Goal: Task Accomplishment & Management: Manage account settings

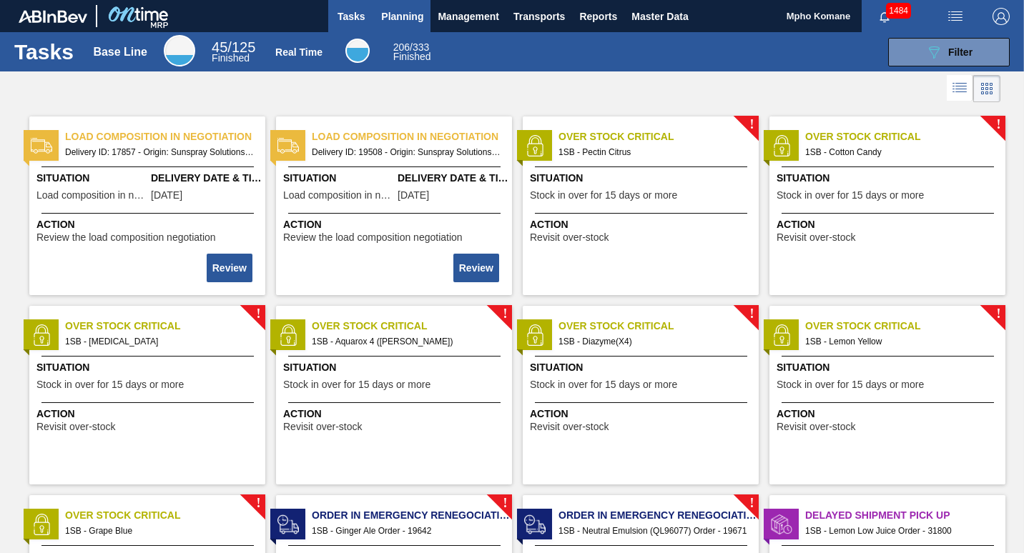
click at [409, 19] on span "Planning" at bounding box center [402, 16] width 42 height 17
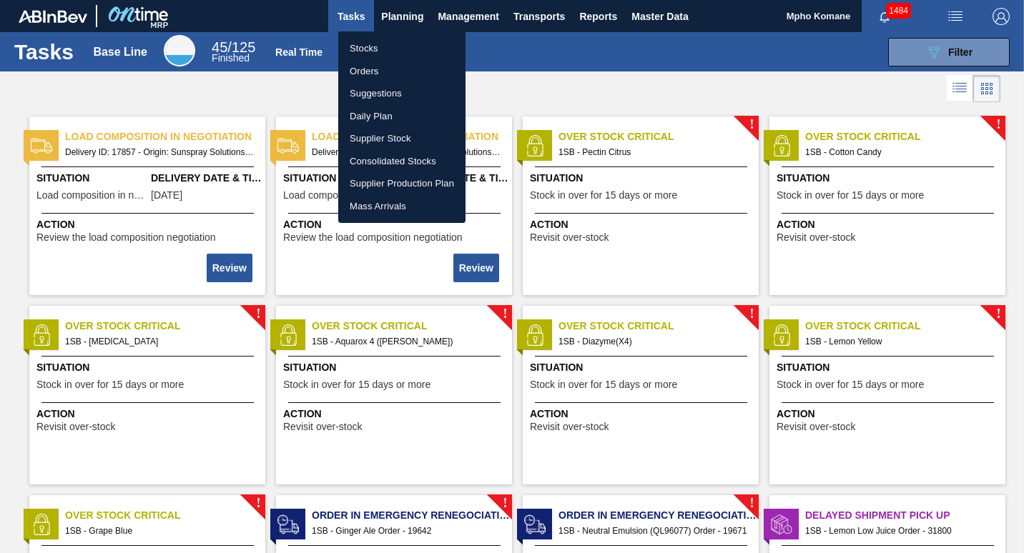
click at [360, 65] on li "Orders" at bounding box center [401, 71] width 127 height 23
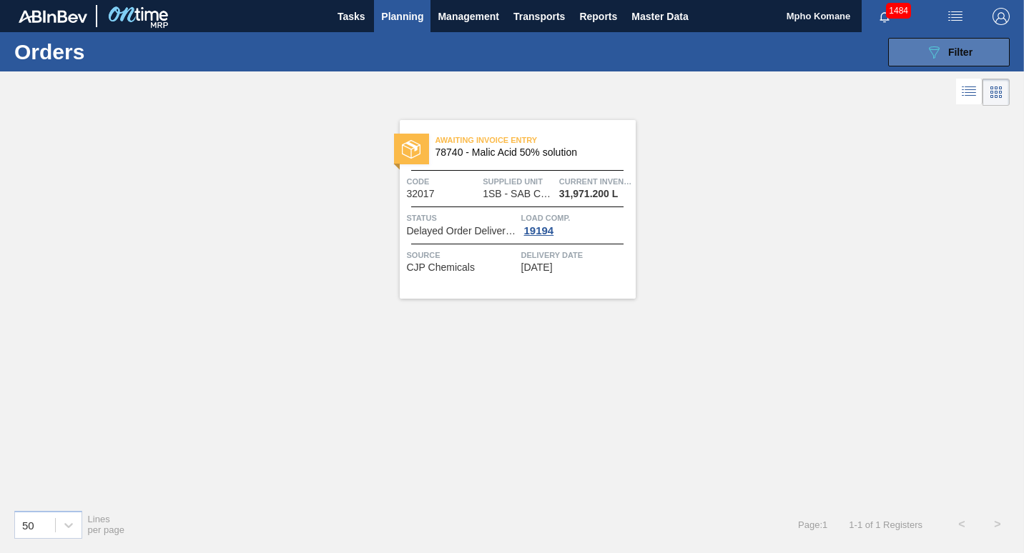
click at [951, 55] on span "Filter" at bounding box center [960, 51] width 24 height 11
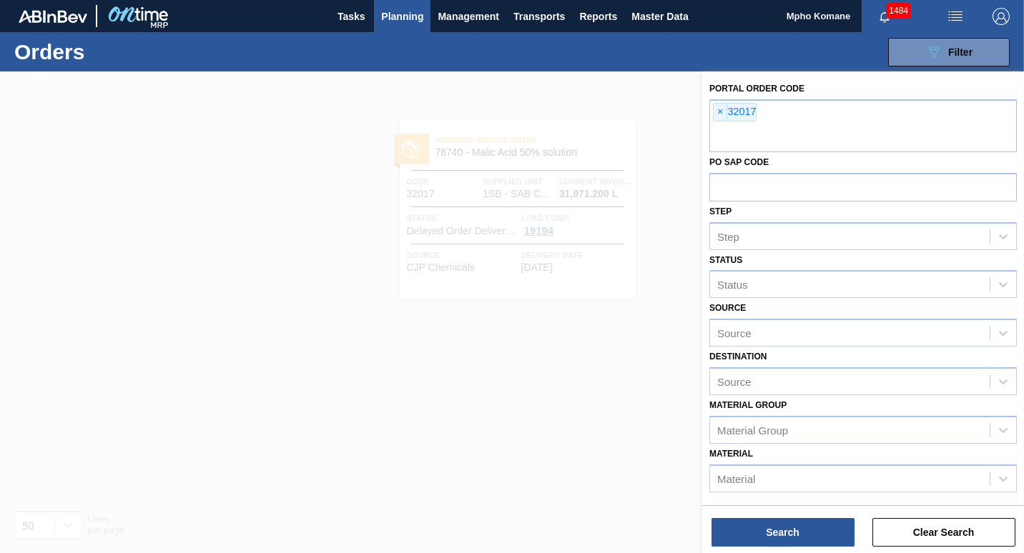
click at [396, 10] on span "Planning" at bounding box center [402, 16] width 42 height 17
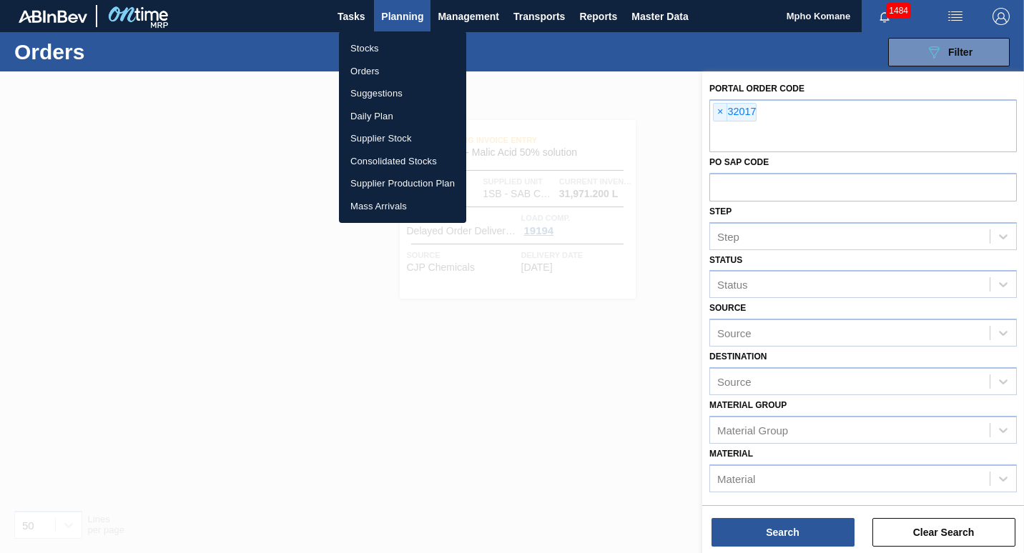
click at [380, 43] on li "Stocks" at bounding box center [402, 48] width 127 height 23
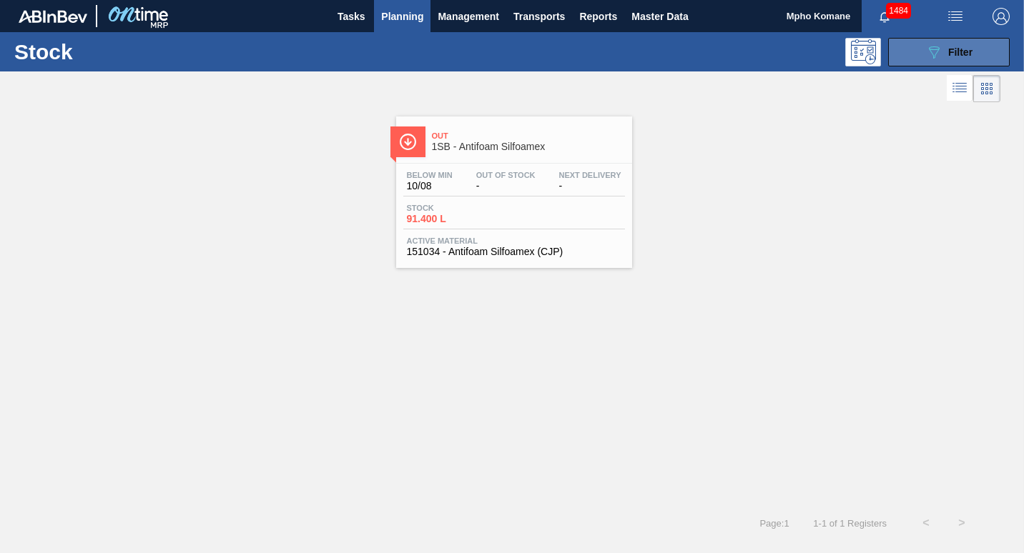
click at [970, 52] on span "Filter" at bounding box center [960, 51] width 24 height 11
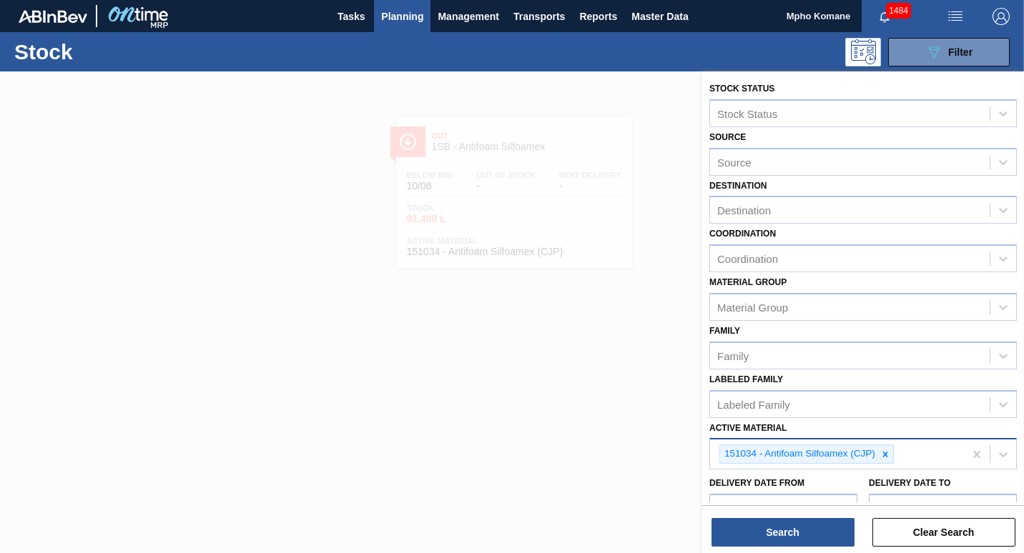
click at [901, 460] on div "151034 - Antifoam Silfoamex (CJP)" at bounding box center [837, 454] width 254 height 29
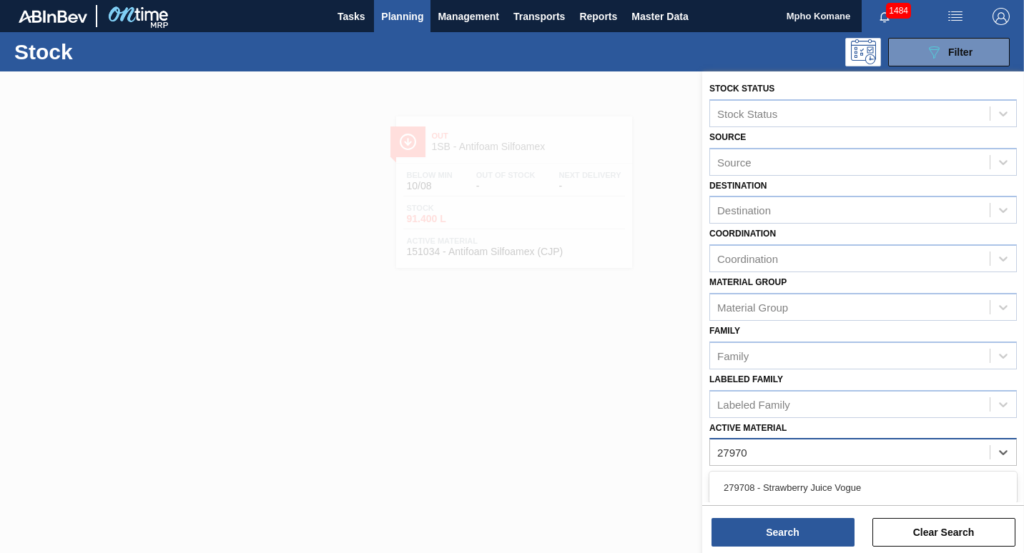
type Material "279708"
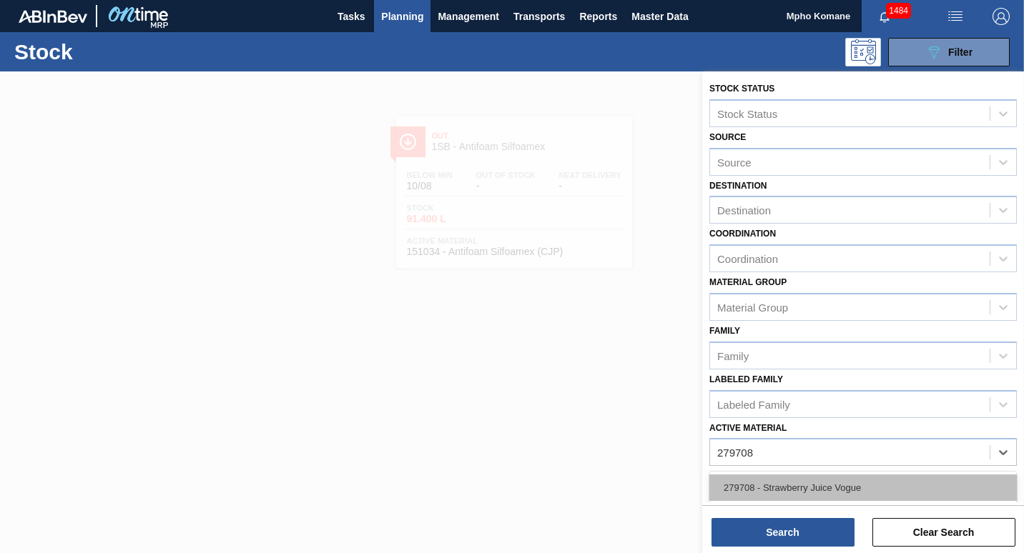
click at [816, 493] on div "279708 - Strawberry Juice Vogue" at bounding box center [862, 488] width 307 height 26
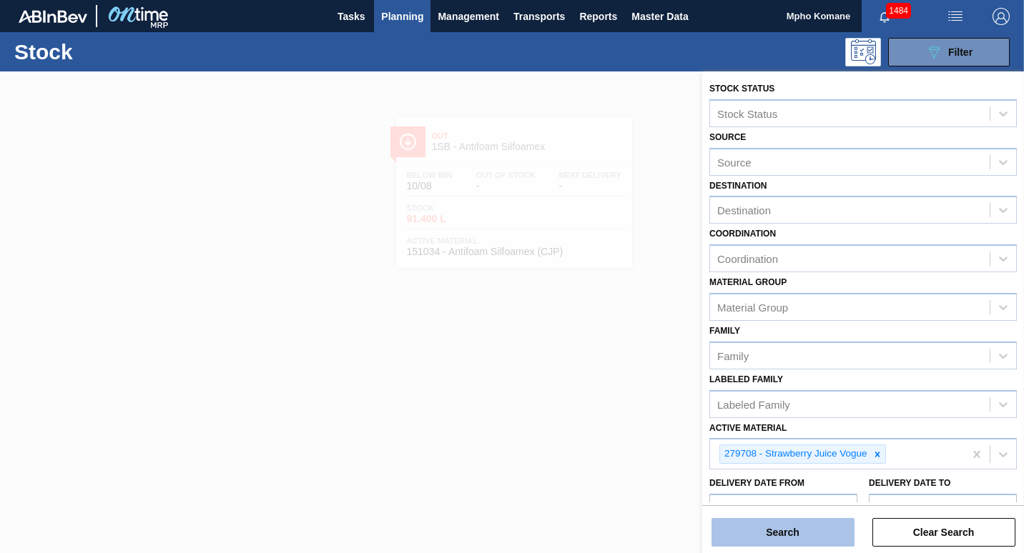
click at [801, 520] on button "Search" at bounding box center [782, 532] width 143 height 29
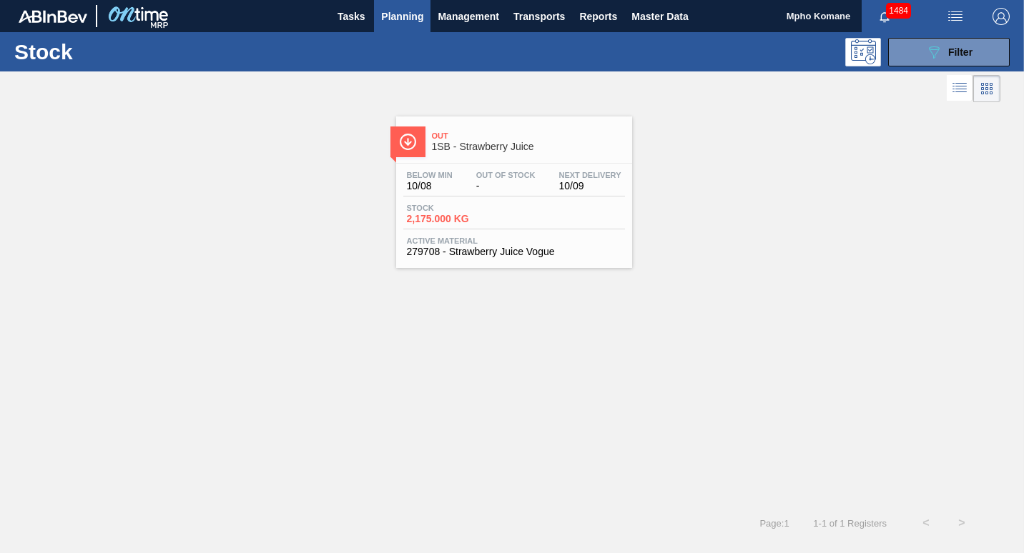
click at [463, 165] on div "Below Min 10/08 Out Of Stock - Next Delivery 10/09 Stock 2,175.000 KG Active Ma…" at bounding box center [514, 212] width 236 height 97
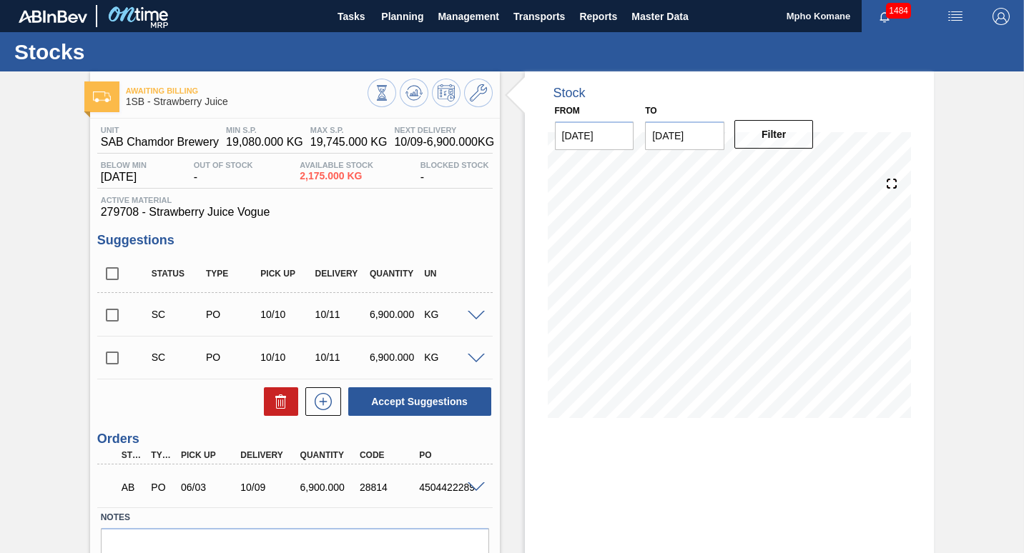
click at [107, 315] on input "checkbox" at bounding box center [112, 315] width 30 height 30
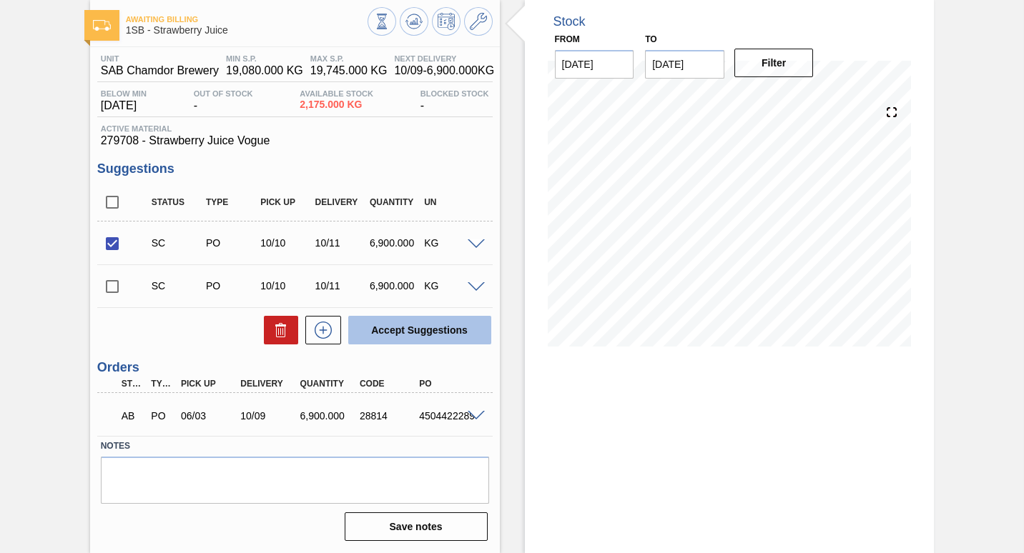
click at [415, 337] on button "Accept Suggestions" at bounding box center [419, 330] width 143 height 29
checkbox input "false"
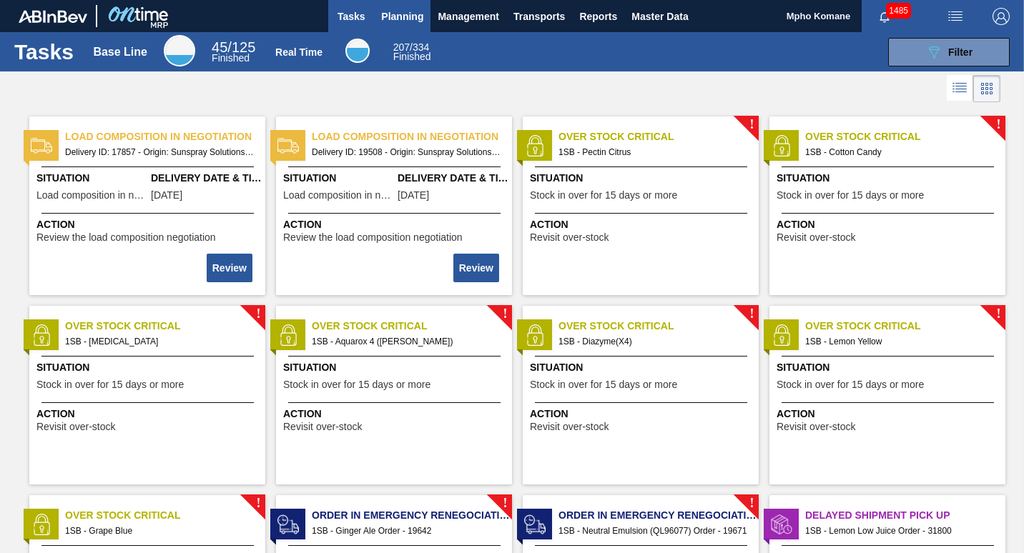
click at [392, 18] on span "Planning" at bounding box center [402, 16] width 42 height 17
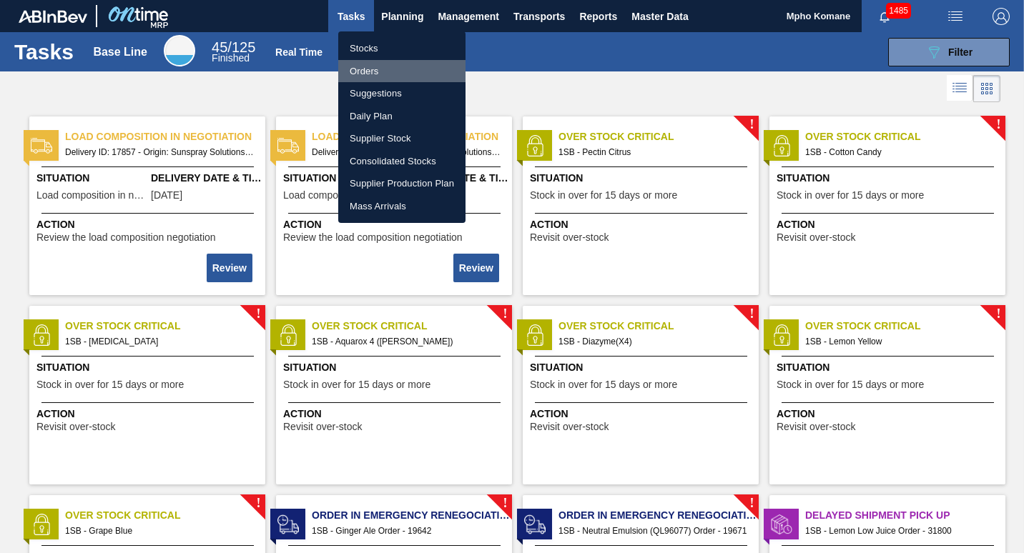
click at [367, 65] on li "Orders" at bounding box center [401, 71] width 127 height 23
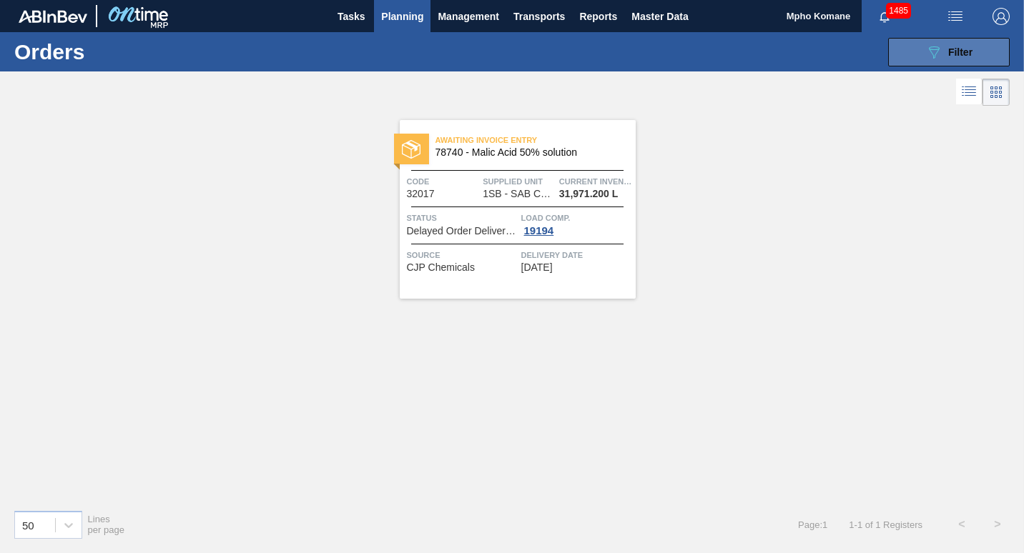
click at [995, 47] on button "089F7B8B-B2A5-4AFE-B5C0-19BA573D28AC Filter" at bounding box center [949, 52] width 122 height 29
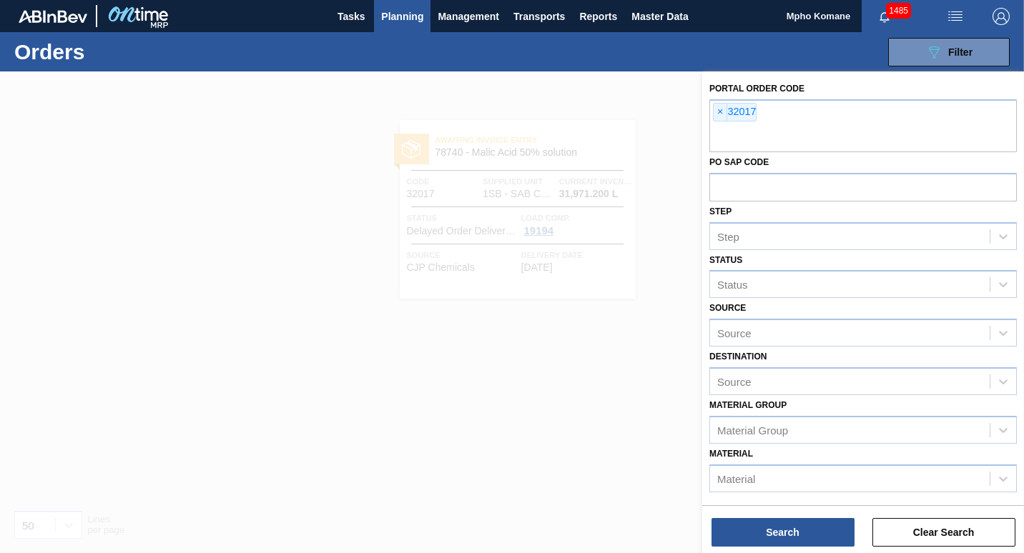
click at [412, 16] on span "Planning" at bounding box center [402, 16] width 42 height 17
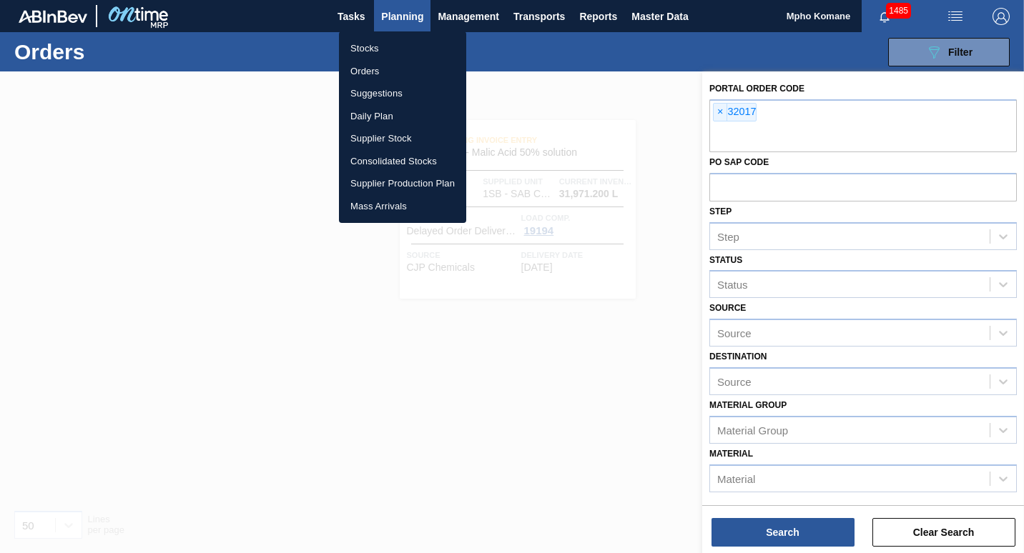
click at [367, 50] on li "Stocks" at bounding box center [402, 48] width 127 height 23
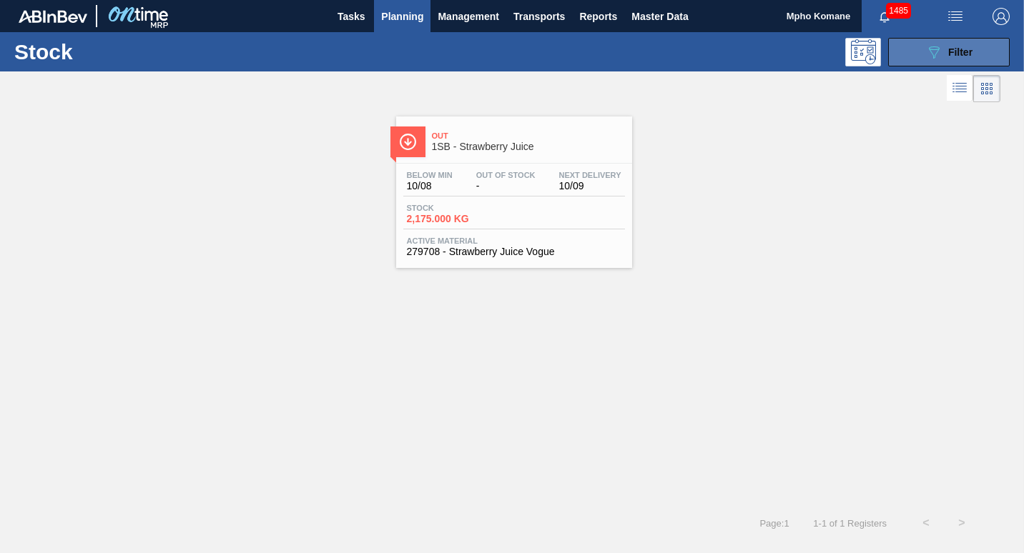
click at [923, 45] on button "089F7B8B-B2A5-4AFE-B5C0-19BA573D28AC Filter" at bounding box center [949, 52] width 122 height 29
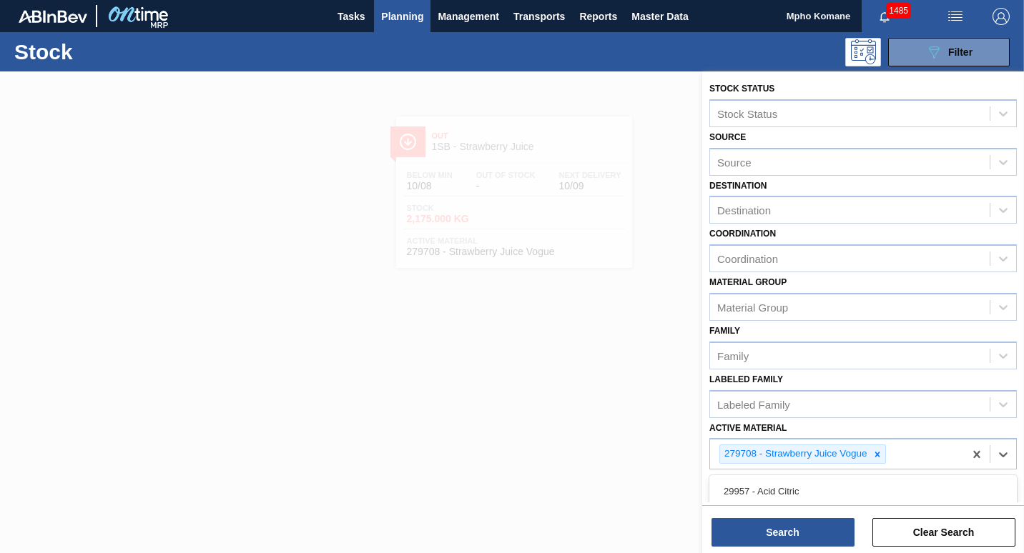
drag, startPoint x: 895, startPoint y: 449, endPoint x: 896, endPoint y: 477, distance: 27.9
click at [896, 462] on div "279708 - Strawberry Juice Vogue" at bounding box center [837, 454] width 254 height 29
type Material "278548"
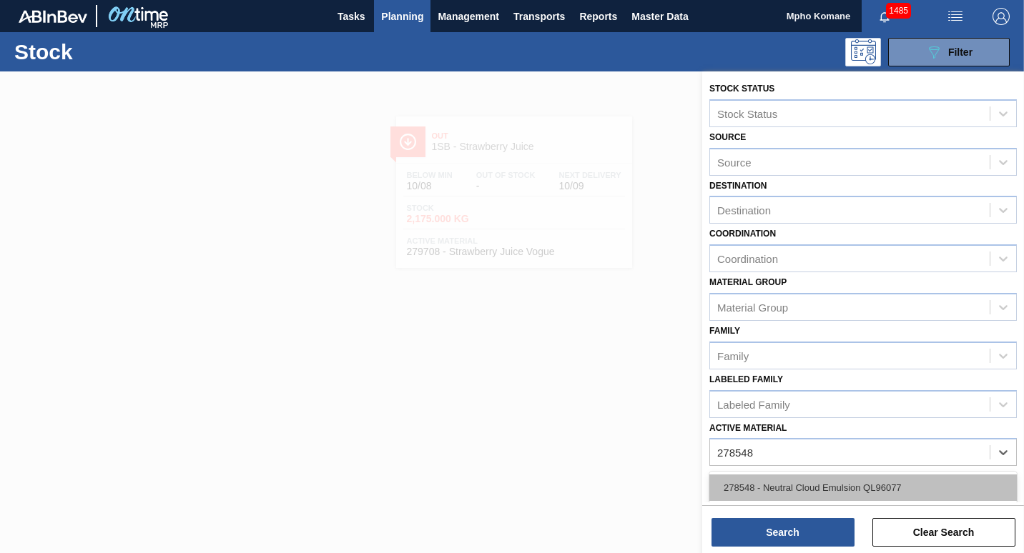
click at [851, 485] on div "278548 - Neutral Cloud Emulsion QL96077" at bounding box center [862, 488] width 307 height 26
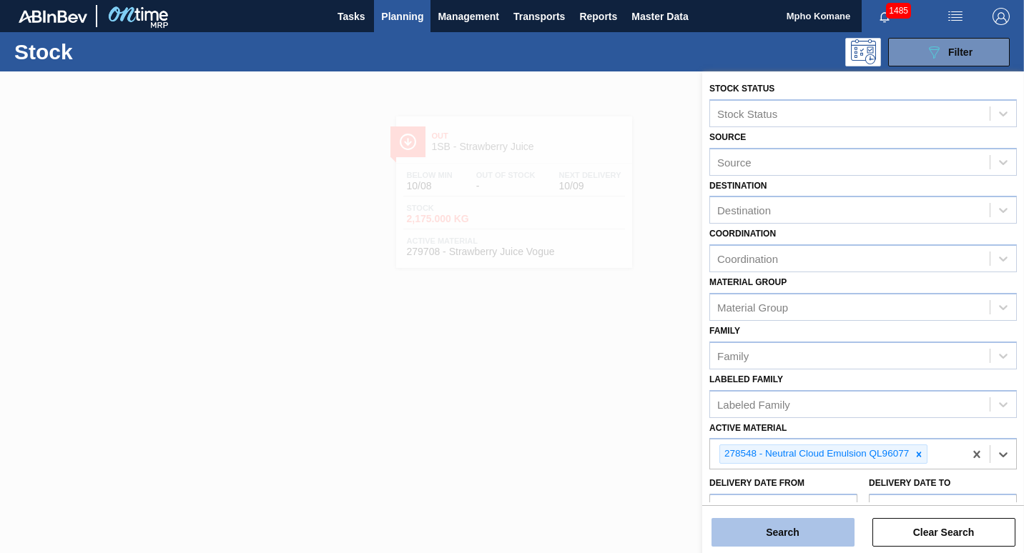
click at [799, 522] on button "Search" at bounding box center [782, 532] width 143 height 29
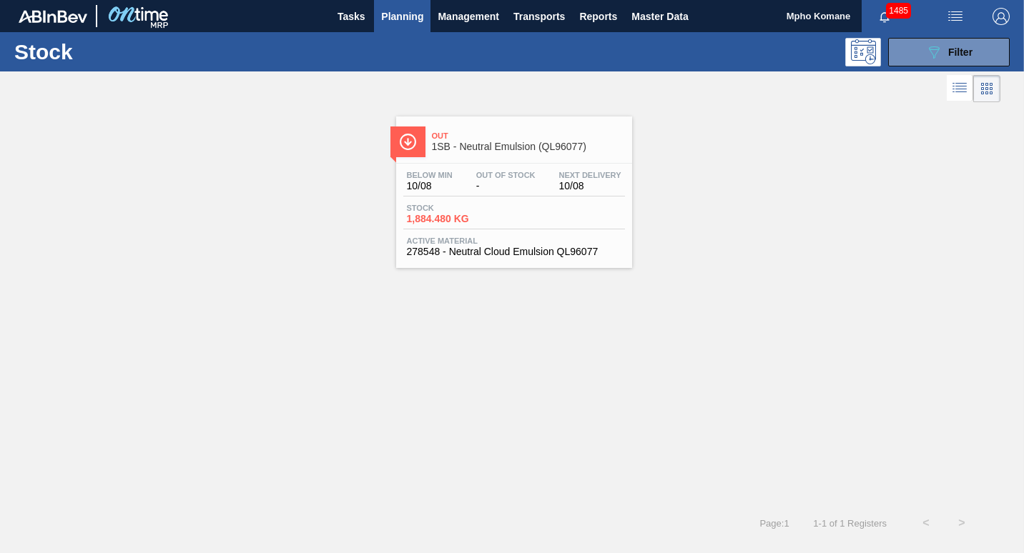
click at [506, 192] on div "Below Min 10/08 Out Of Stock - Next Delivery 10/08" at bounding box center [514, 184] width 222 height 26
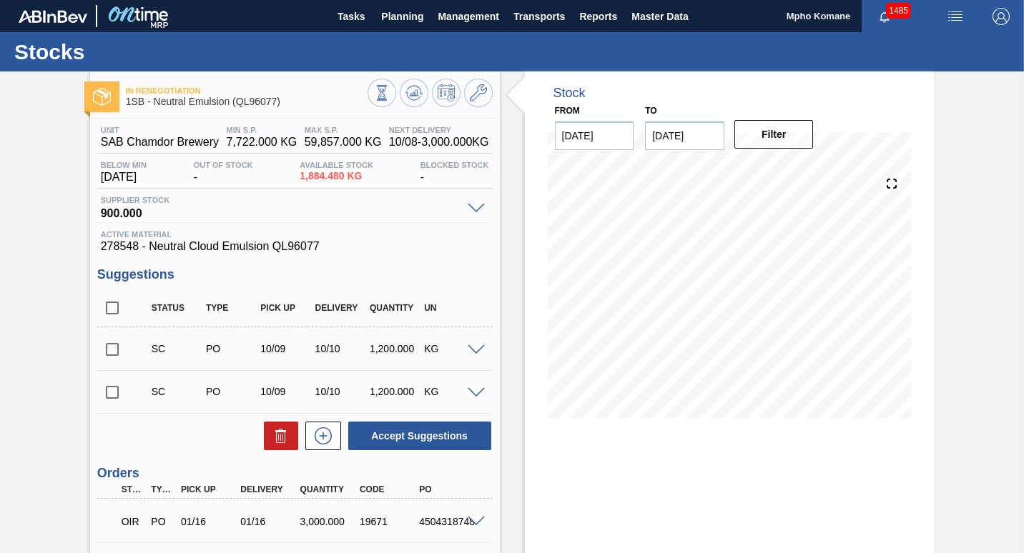
scroll to position [71, 0]
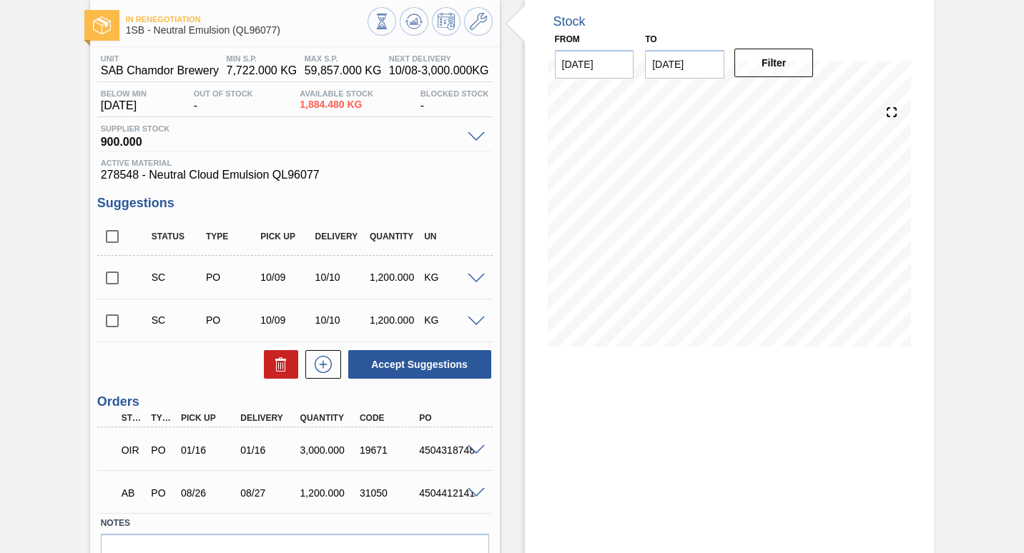
click at [112, 276] on input "checkbox" at bounding box center [112, 278] width 30 height 30
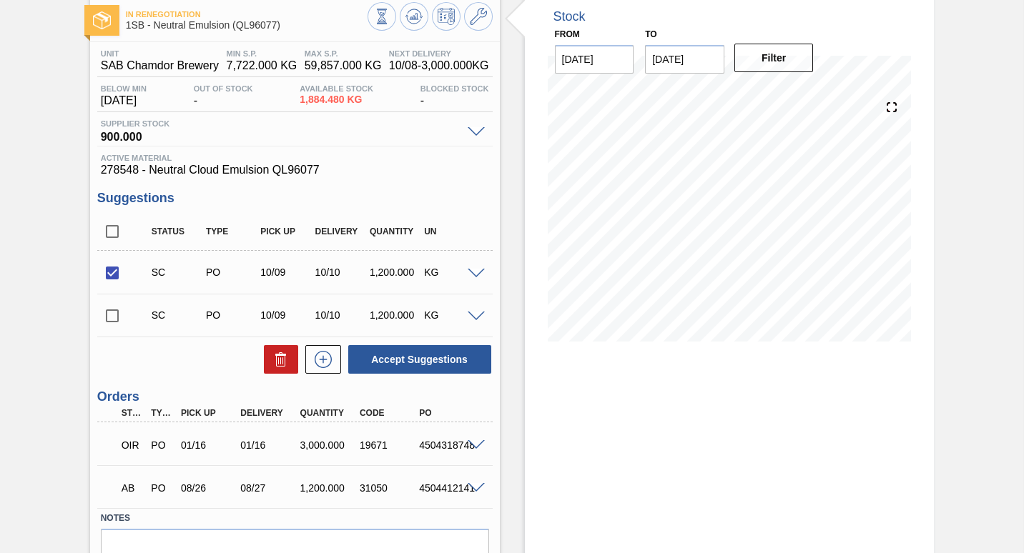
scroll to position [0, 0]
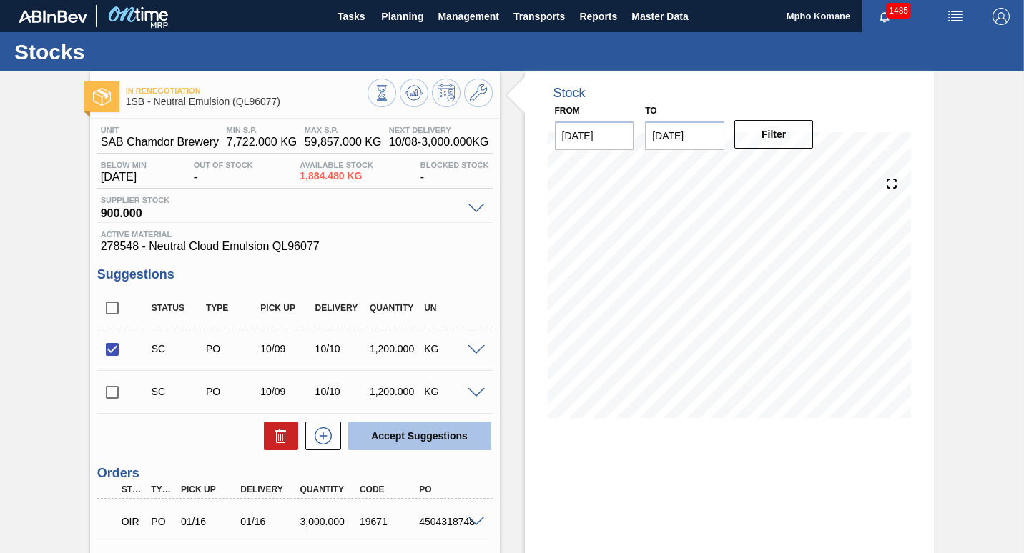
click at [426, 435] on button "Accept Suggestions" at bounding box center [419, 436] width 143 height 29
checkbox input "false"
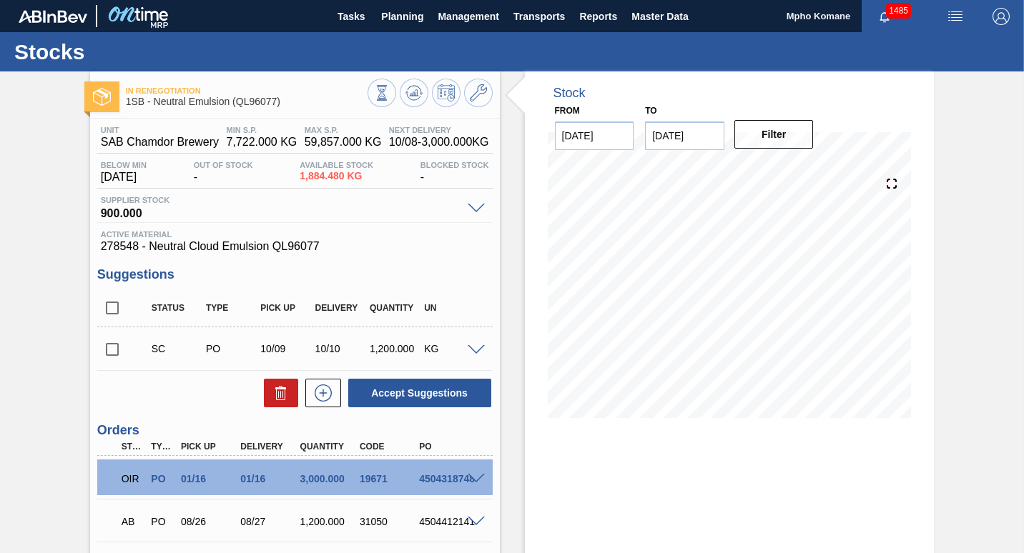
scroll to position [149, 0]
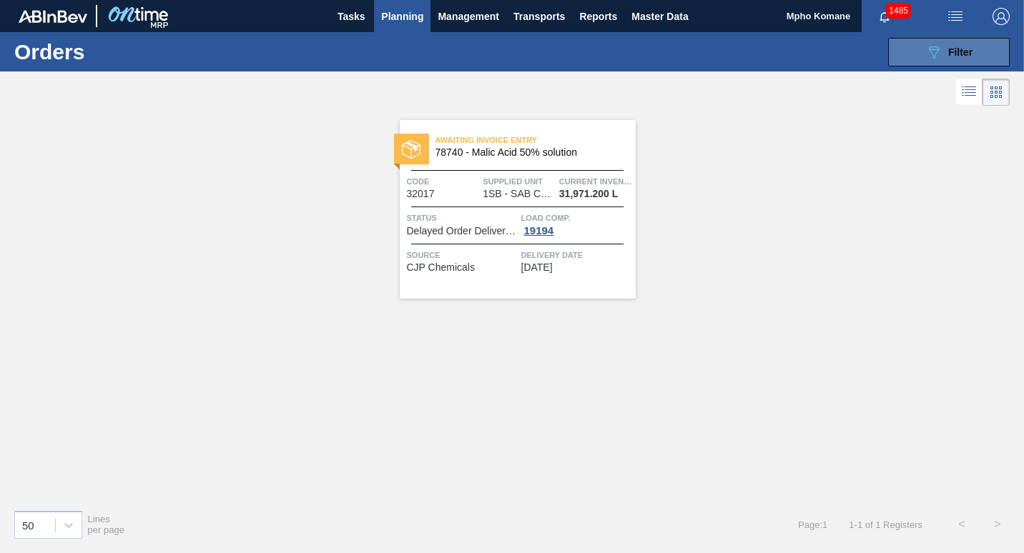
click at [928, 56] on icon "089F7B8B-B2A5-4AFE-B5C0-19BA573D28AC" at bounding box center [933, 52] width 17 height 17
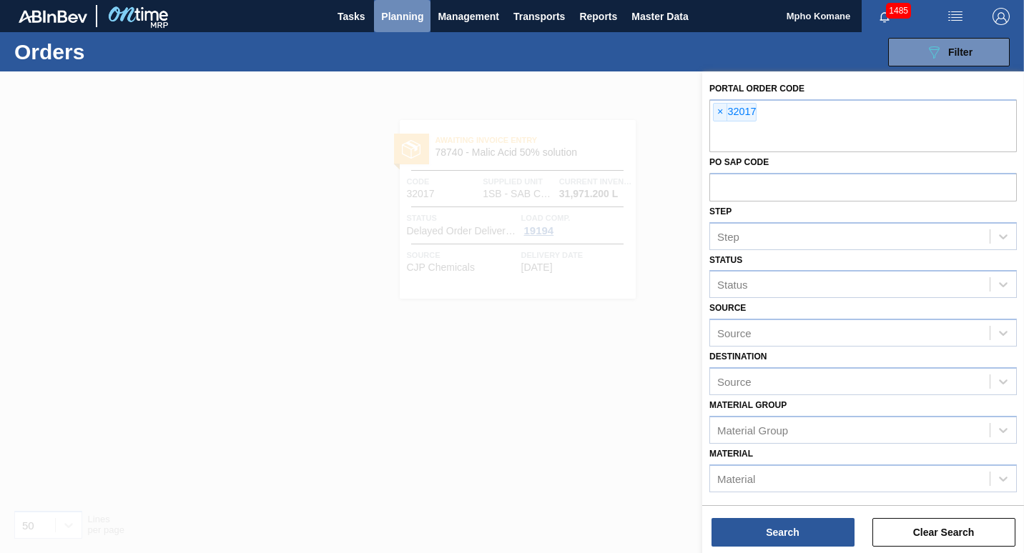
click at [413, 21] on span "Planning" at bounding box center [402, 16] width 42 height 17
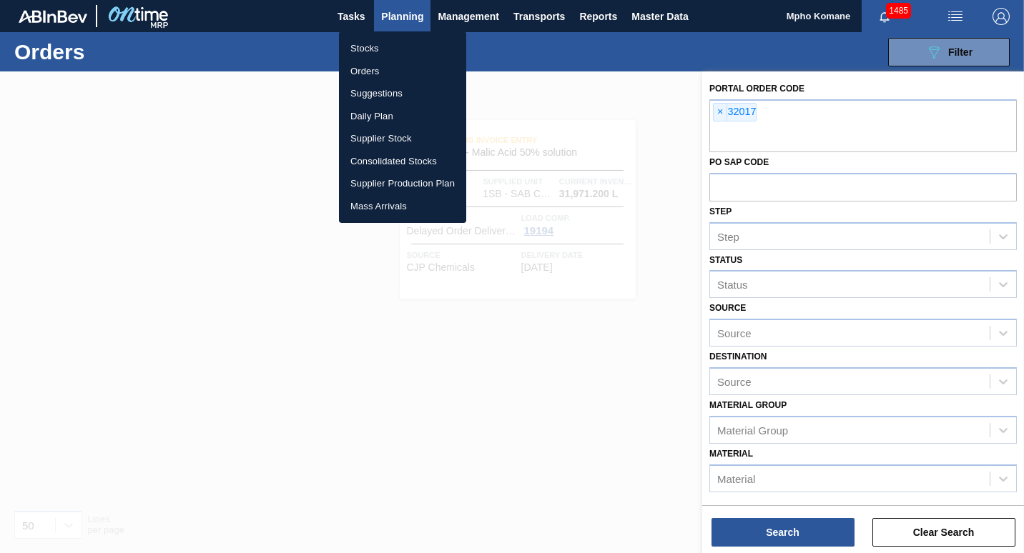
click at [400, 48] on li "Stocks" at bounding box center [402, 48] width 127 height 23
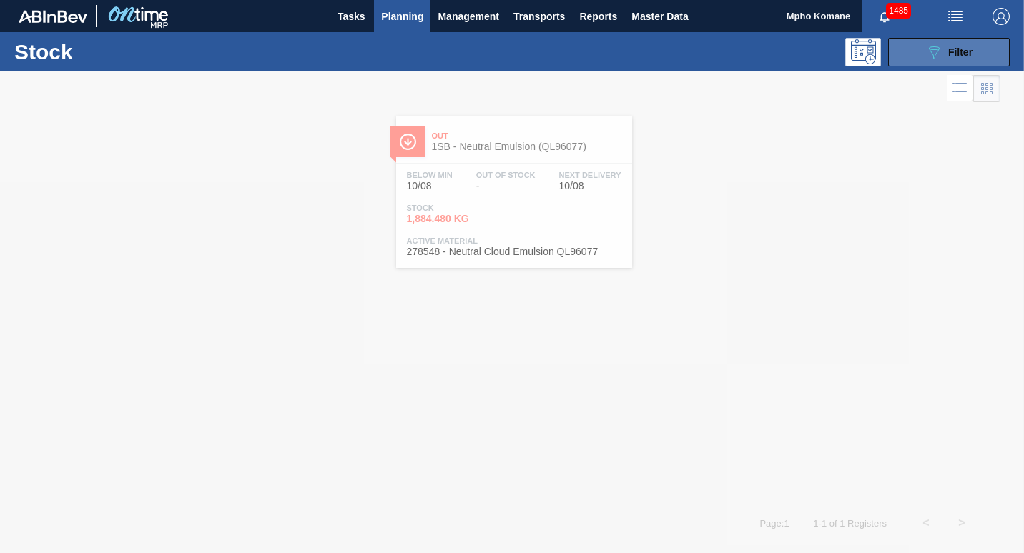
click at [906, 48] on button "089F7B8B-B2A5-4AFE-B5C0-19BA573D28AC Filter" at bounding box center [949, 52] width 122 height 29
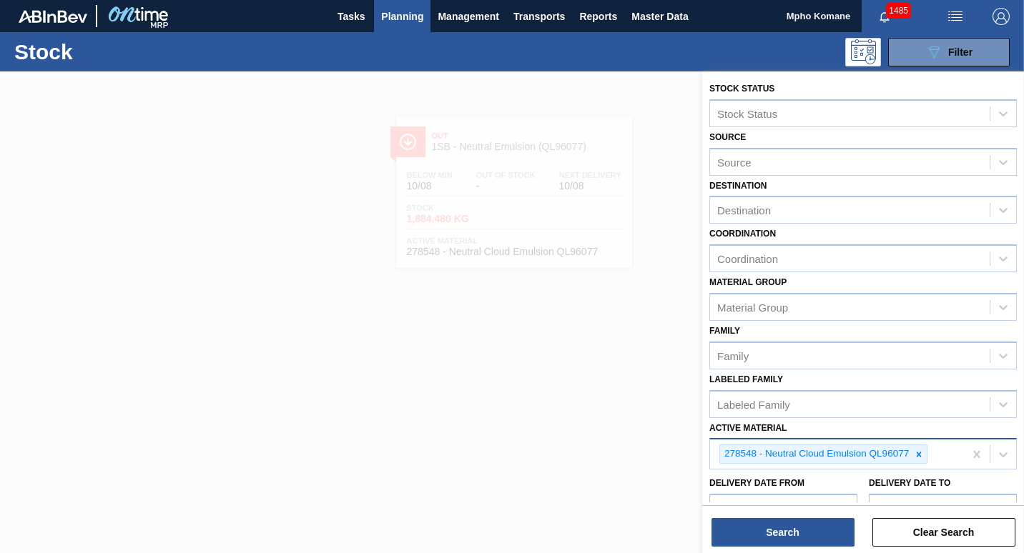
click at [946, 460] on div "278548 - Neutral Cloud Emulsion QL96077" at bounding box center [837, 454] width 254 height 29
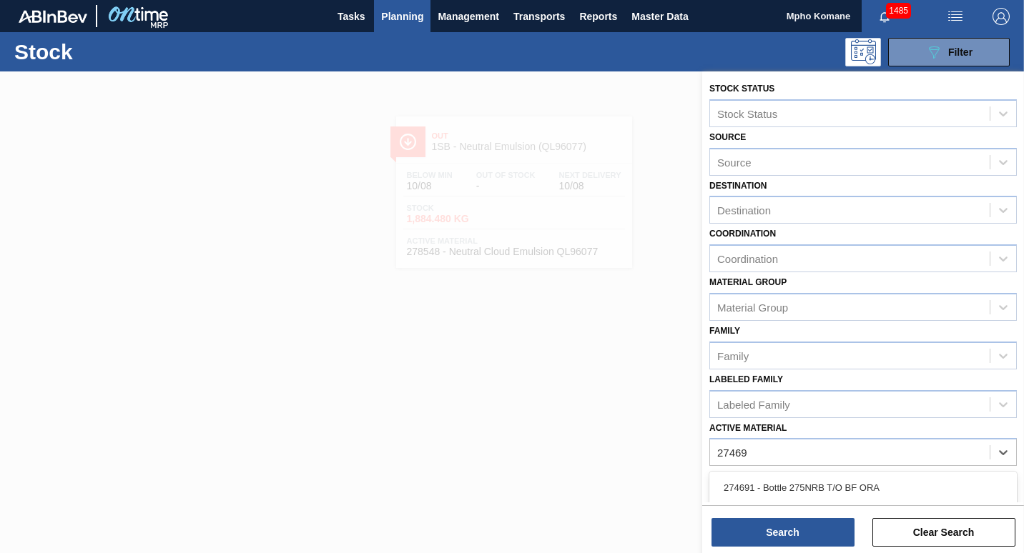
type Material "274696"
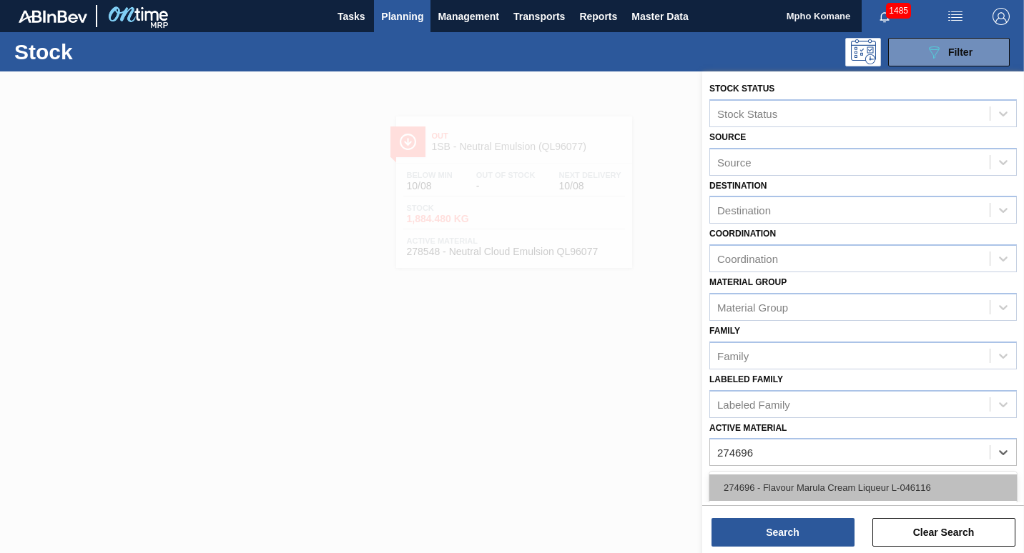
click at [900, 490] on div "274696 - Flavour Marula Cream Liqueur L-046116" at bounding box center [862, 488] width 307 height 26
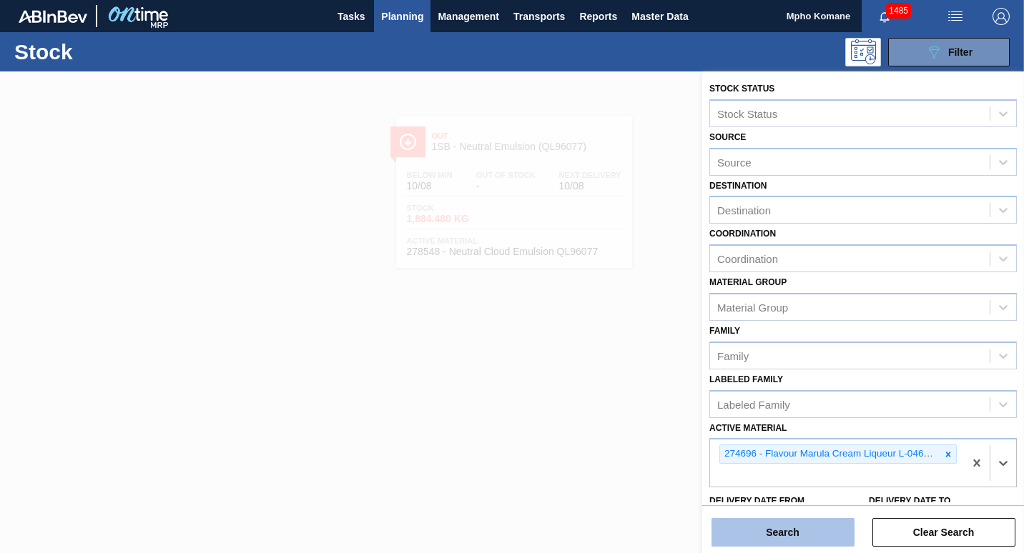
click at [826, 523] on button "Search" at bounding box center [782, 532] width 143 height 29
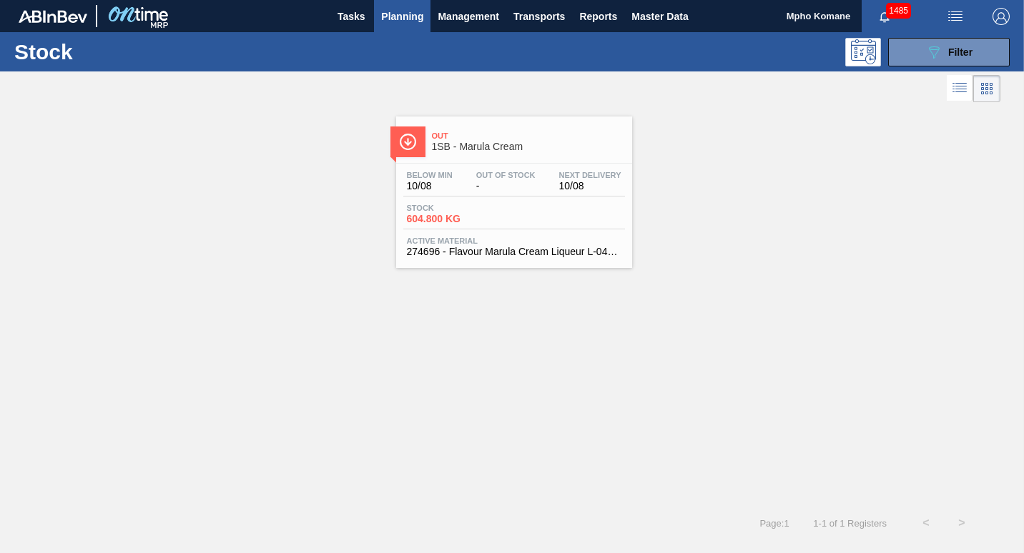
click at [512, 171] on span "Out Of Stock" at bounding box center [505, 175] width 59 height 9
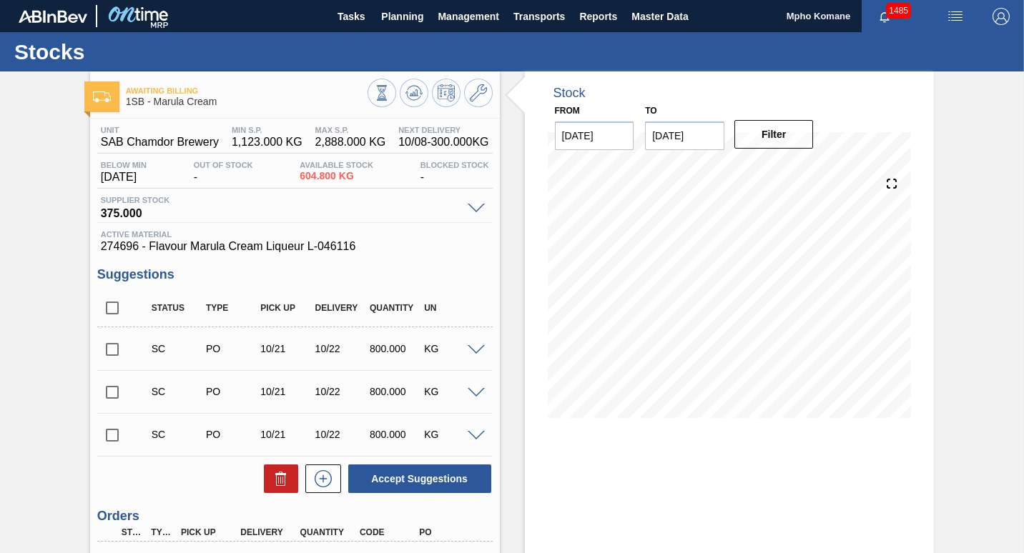
scroll to position [149, 0]
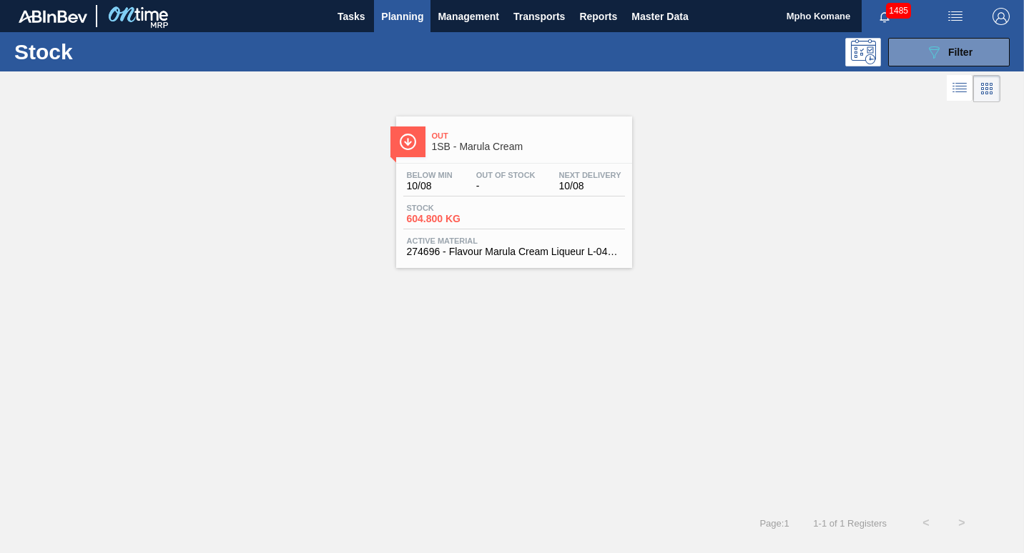
click at [410, 16] on span "Planning" at bounding box center [402, 16] width 42 height 17
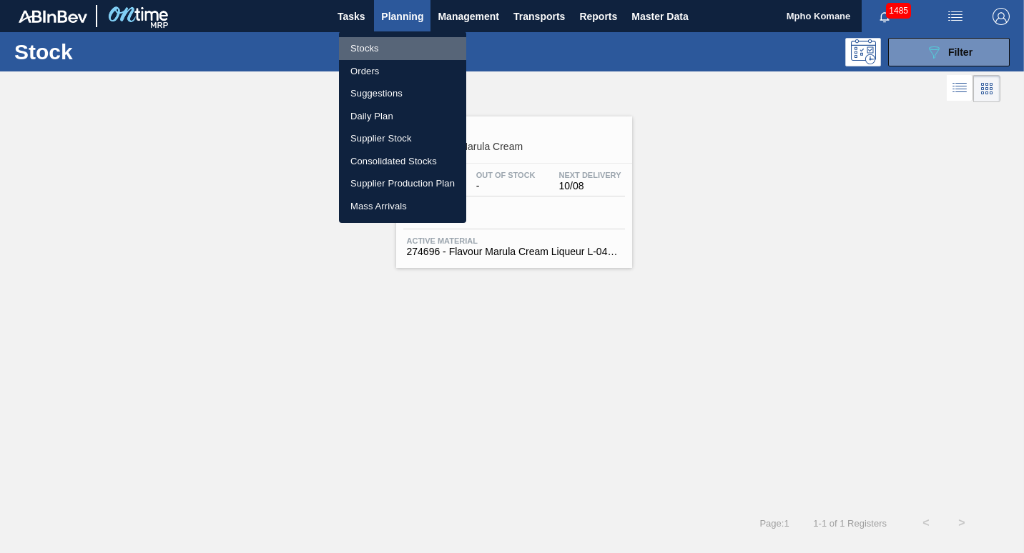
click at [372, 51] on li "Stocks" at bounding box center [402, 48] width 127 height 23
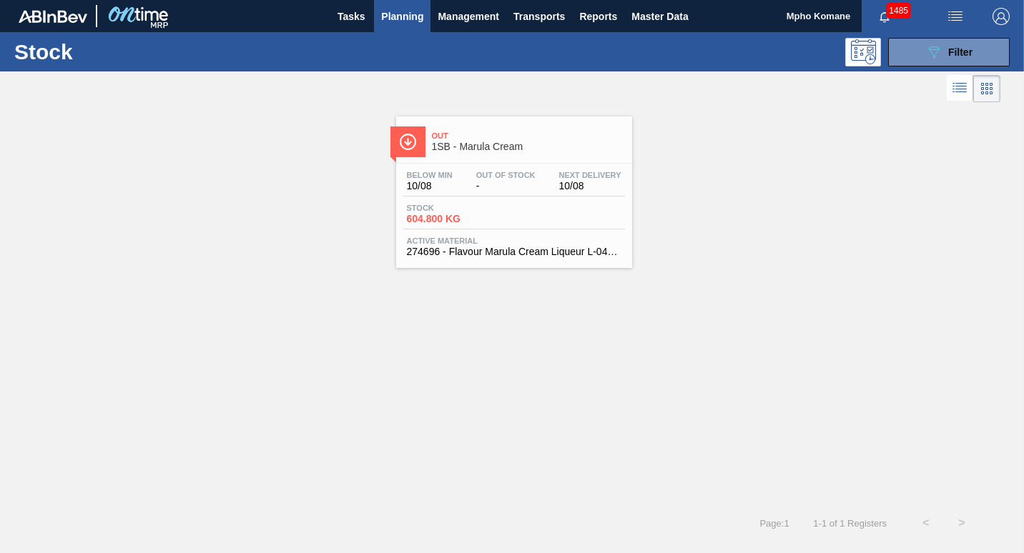
click at [404, 14] on span "Planning" at bounding box center [402, 16] width 42 height 17
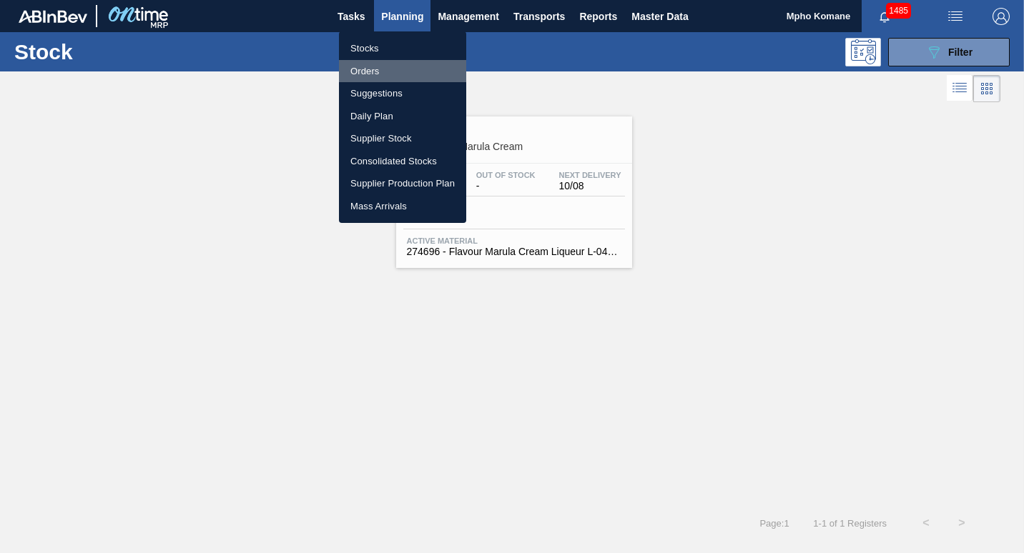
click at [376, 66] on li "Orders" at bounding box center [402, 71] width 127 height 23
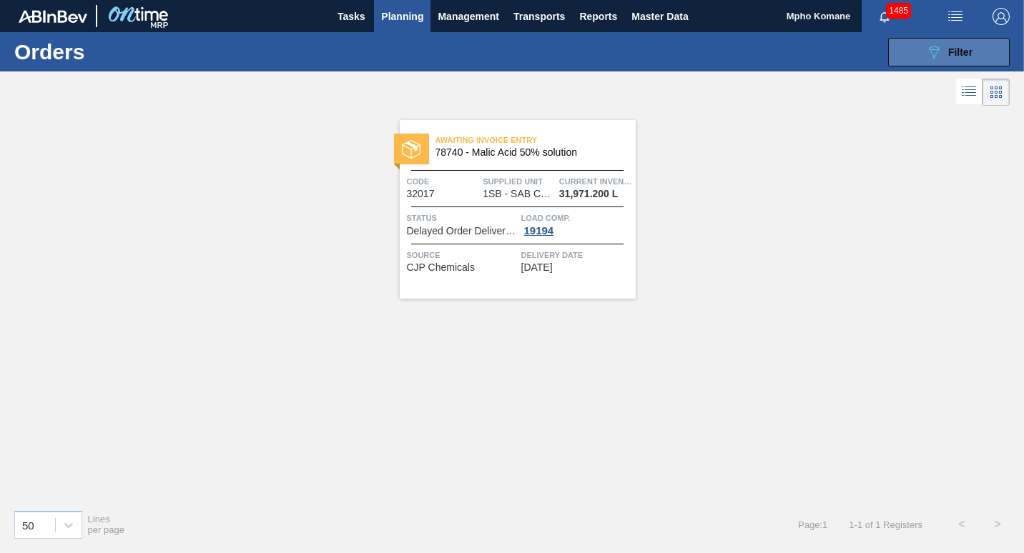
click at [934, 50] on icon "089F7B8B-B2A5-4AFE-B5C0-19BA573D28AC" at bounding box center [933, 52] width 17 height 17
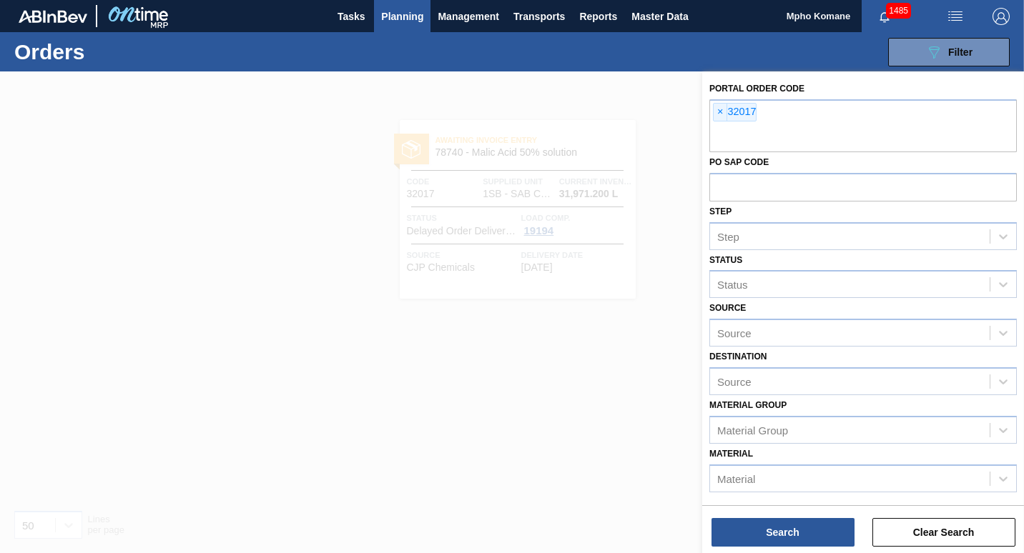
click at [419, 11] on span "Planning" at bounding box center [402, 16] width 42 height 17
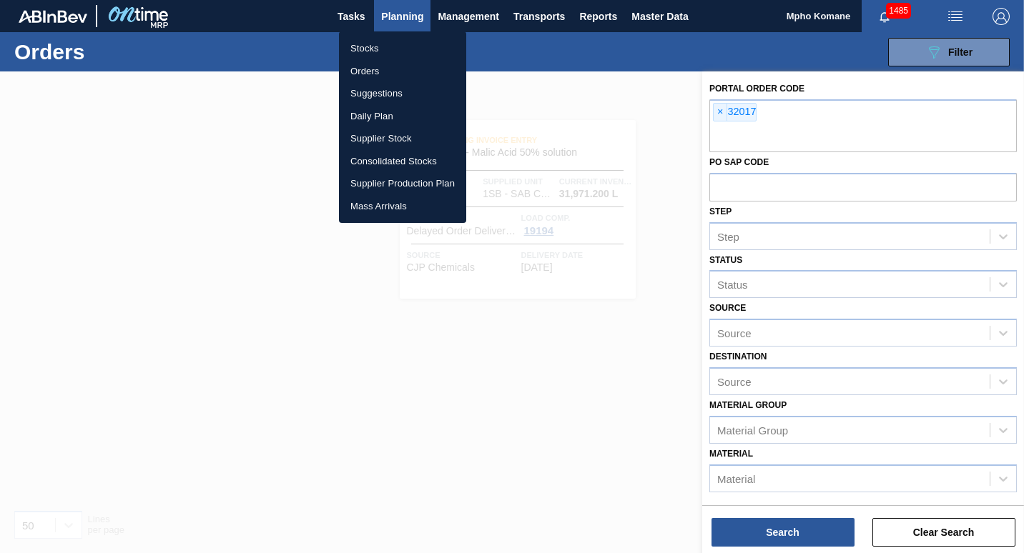
click at [357, 53] on li "Stocks" at bounding box center [402, 48] width 127 height 23
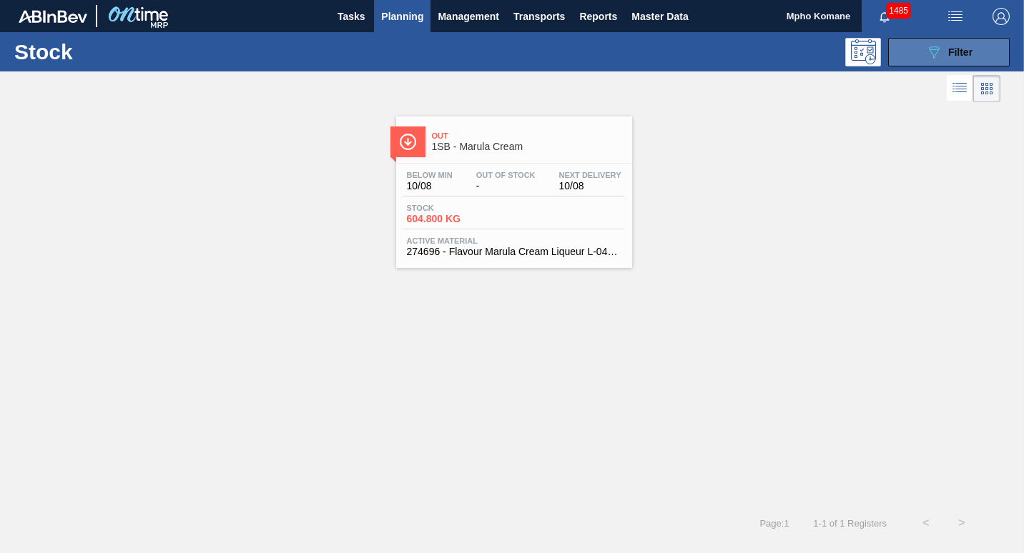
click at [906, 51] on button "089F7B8B-B2A5-4AFE-B5C0-19BA573D28AC Filter" at bounding box center [949, 52] width 122 height 29
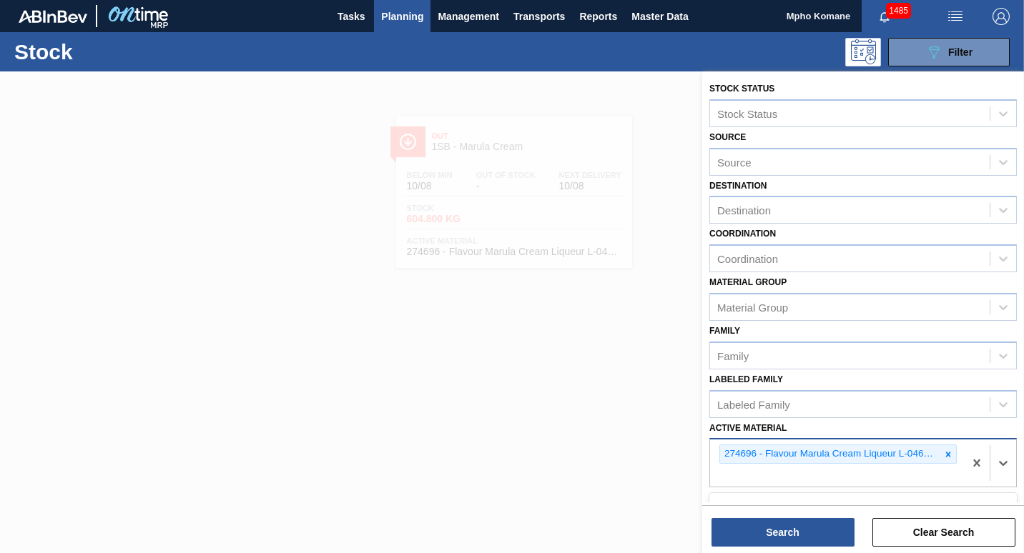
click at [957, 456] on div "274696 - Flavour Marula Cream Liqueur L-046116" at bounding box center [837, 463] width 254 height 47
type Material "1510"
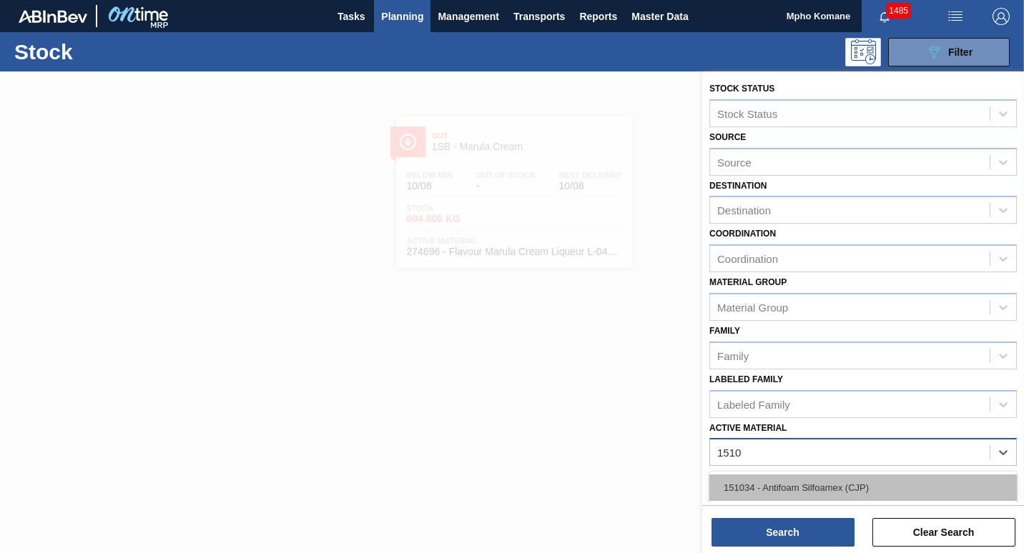
click at [826, 488] on div "151034 - Antifoam Silfoamex (CJP)" at bounding box center [862, 488] width 307 height 26
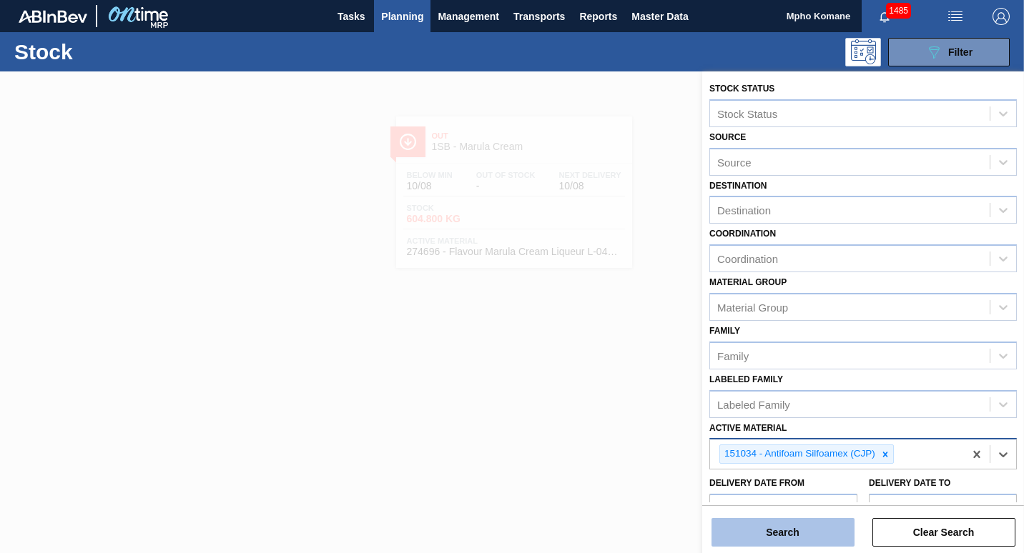
click at [787, 528] on button "Search" at bounding box center [782, 532] width 143 height 29
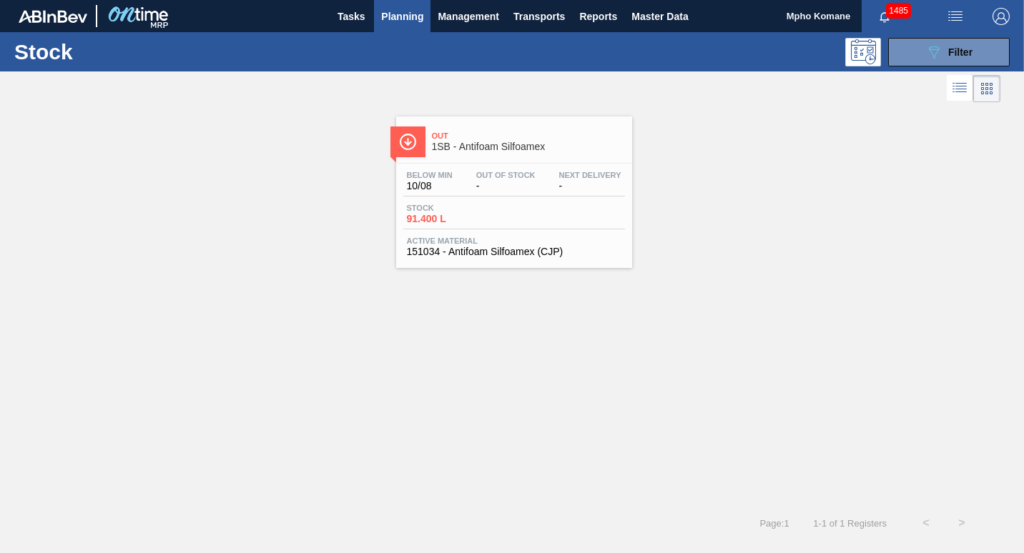
click at [477, 179] on div "Out Of Stock -" at bounding box center [505, 181] width 66 height 21
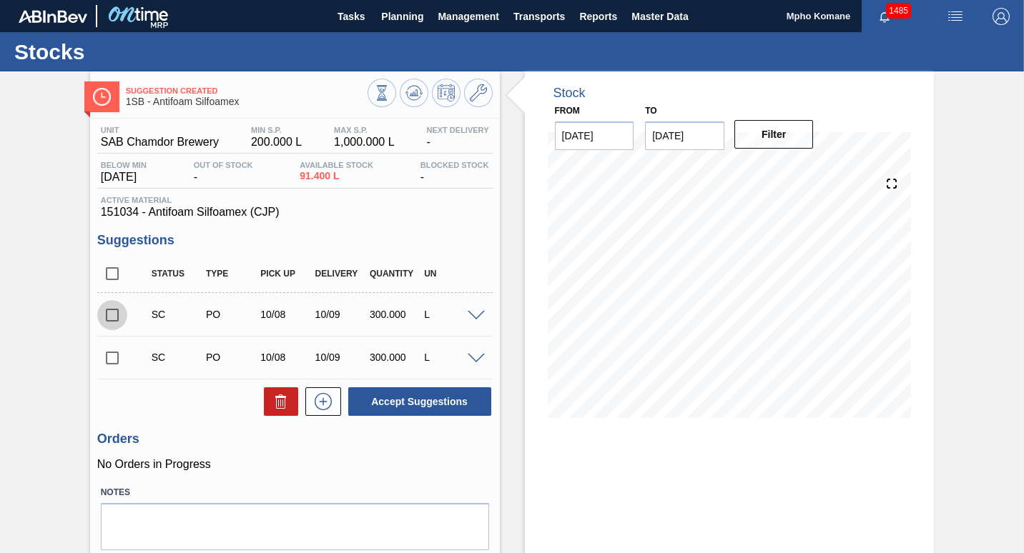
click at [117, 315] on input "checkbox" at bounding box center [112, 315] width 30 height 30
click at [430, 396] on button "Accept Suggestions" at bounding box center [419, 401] width 143 height 29
checkbox input "false"
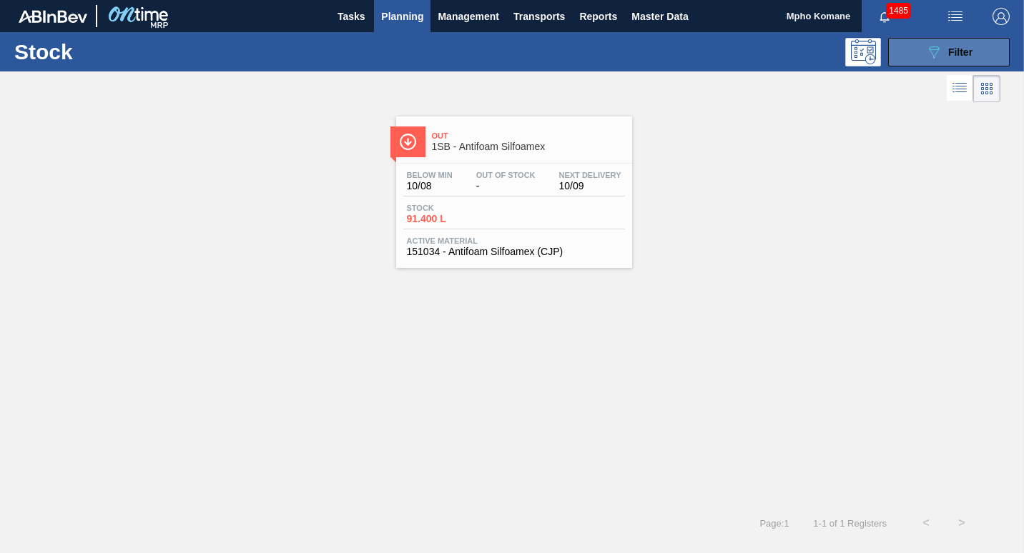
click at [924, 62] on button "089F7B8B-B2A5-4AFE-B5C0-19BA573D28AC Filter" at bounding box center [949, 52] width 122 height 29
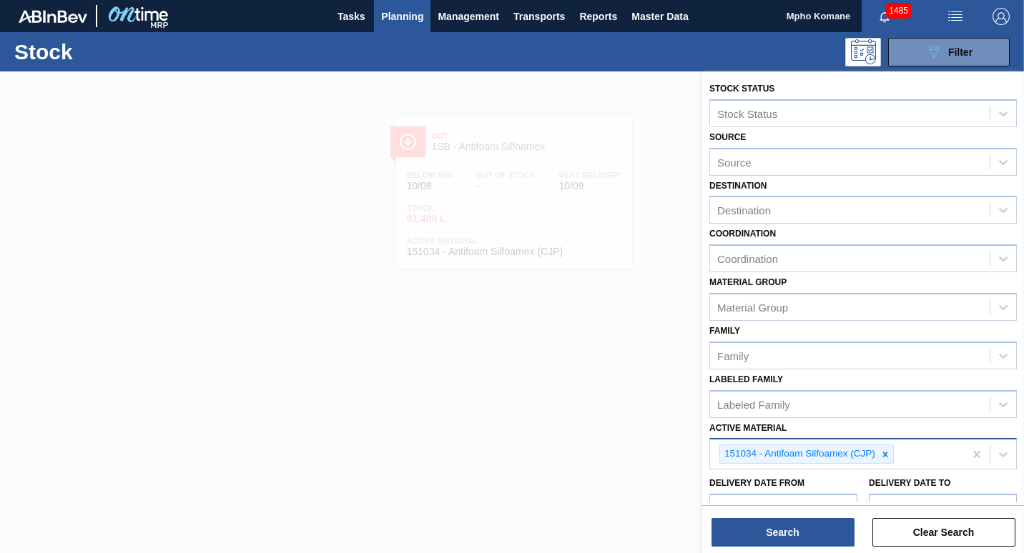
click at [920, 452] on div "151034 - Antifoam Silfoamex (CJP)" at bounding box center [837, 454] width 254 height 29
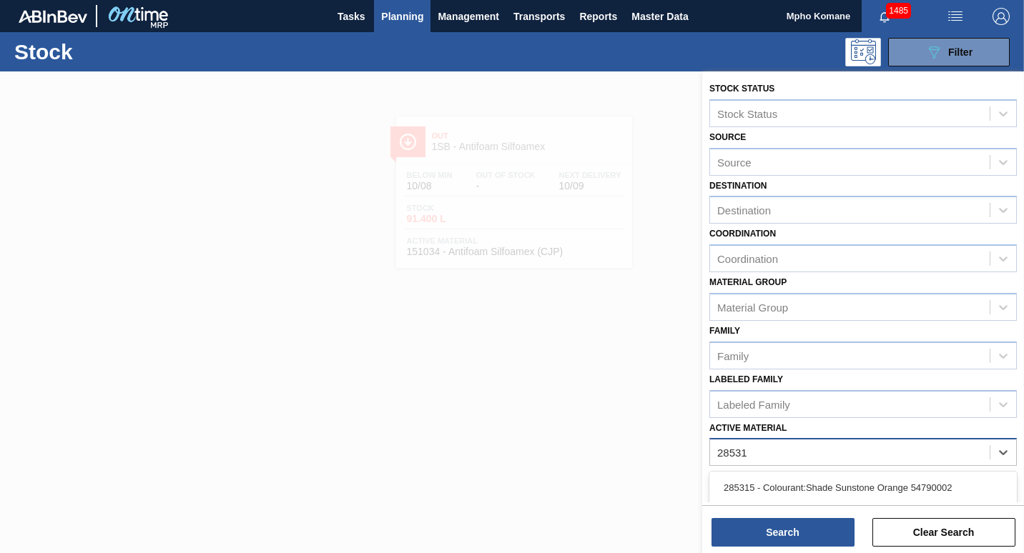
type Material "285315"
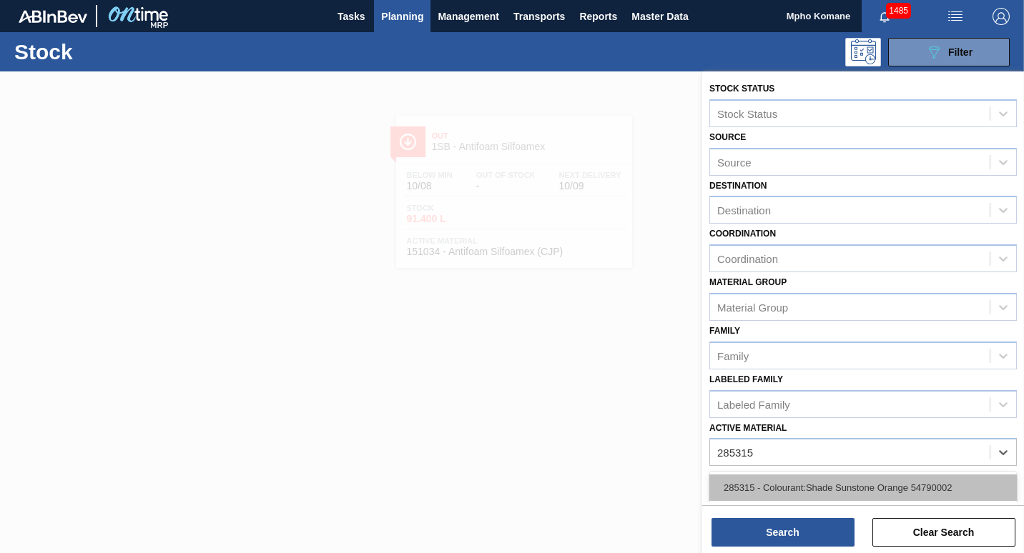
click at [778, 490] on div "285315 - Colourant:Shade Sunstone Orange 54790002" at bounding box center [862, 488] width 307 height 26
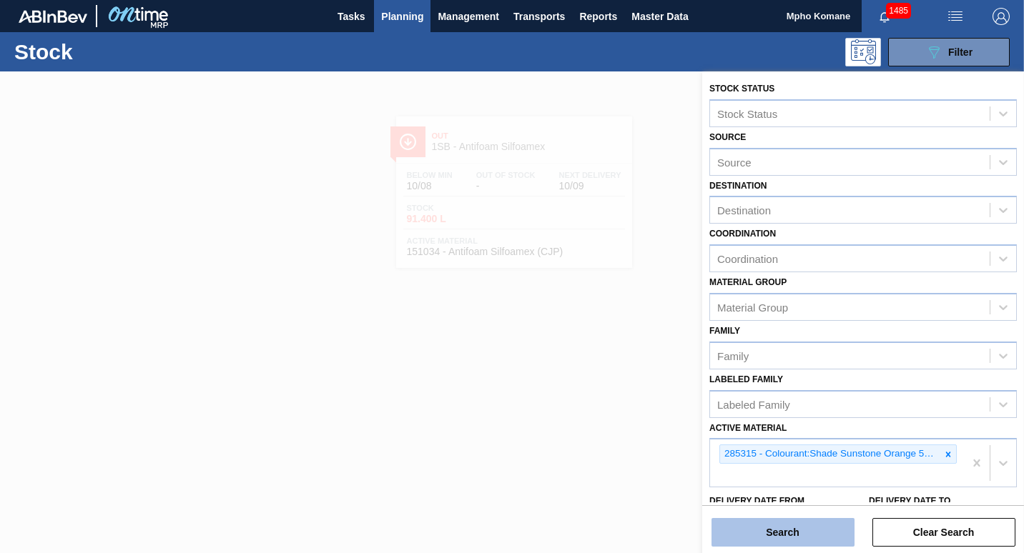
click at [771, 533] on button "Search" at bounding box center [782, 532] width 143 height 29
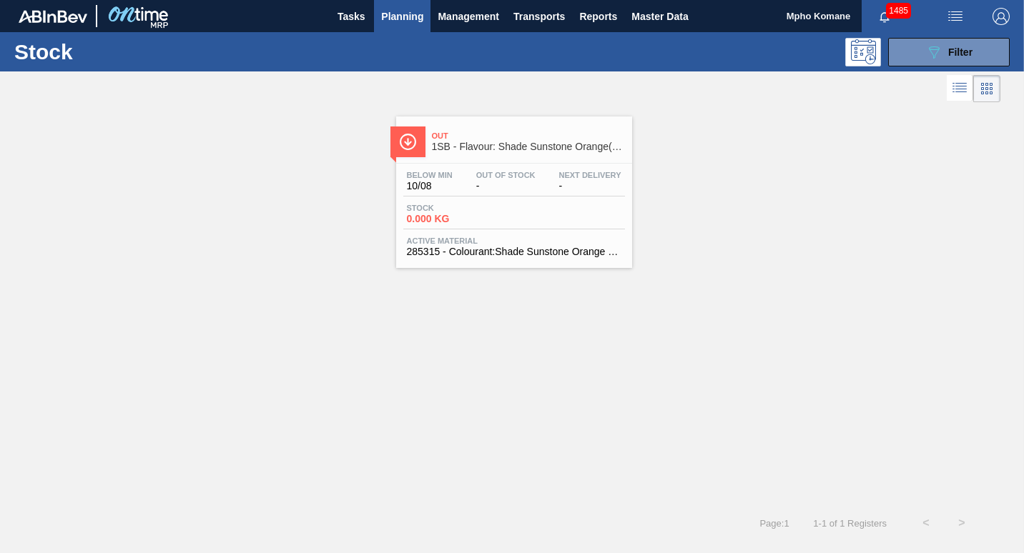
click at [466, 149] on span "1SB - Flavour: Shade Sunstone Orange(54790002)" at bounding box center [528, 147] width 193 height 11
click at [948, 54] on span "Filter" at bounding box center [960, 51] width 24 height 11
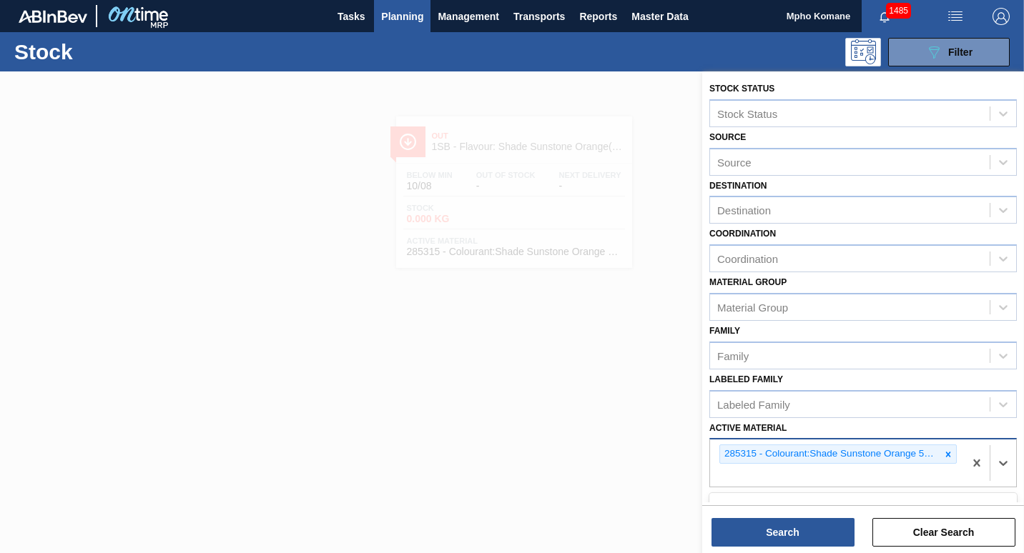
click at [959, 456] on div "285315 - Colourant:Shade Sunstone Orange 54790002" at bounding box center [837, 463] width 254 height 47
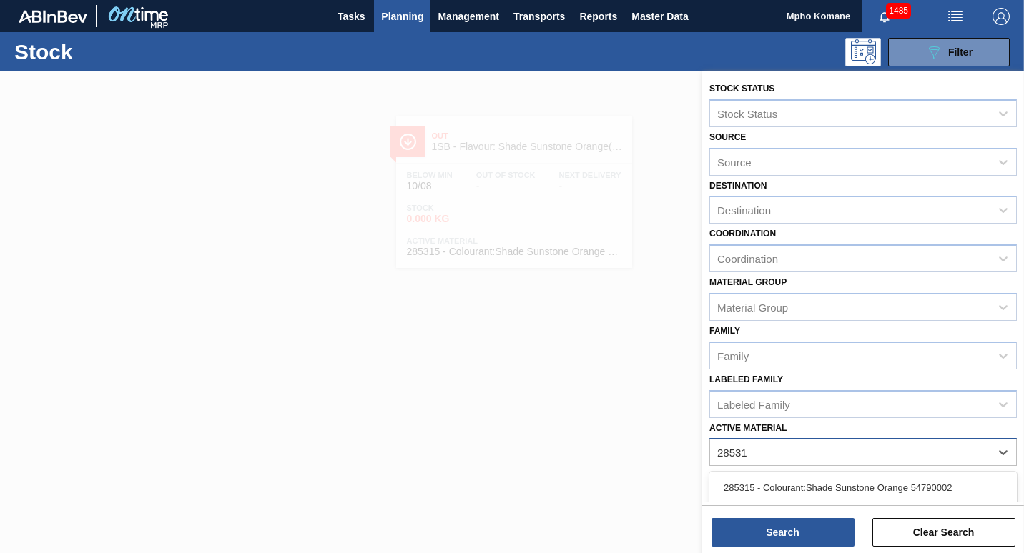
type Material "285316"
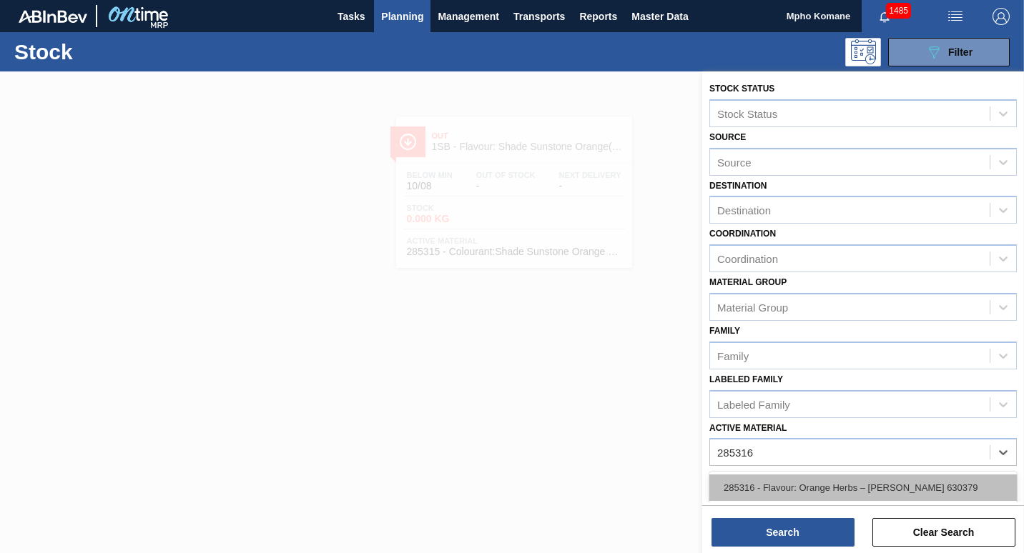
click at [900, 486] on div "285316 - Flavour: Orange Herbs – [PERSON_NAME] 630379" at bounding box center [862, 488] width 307 height 26
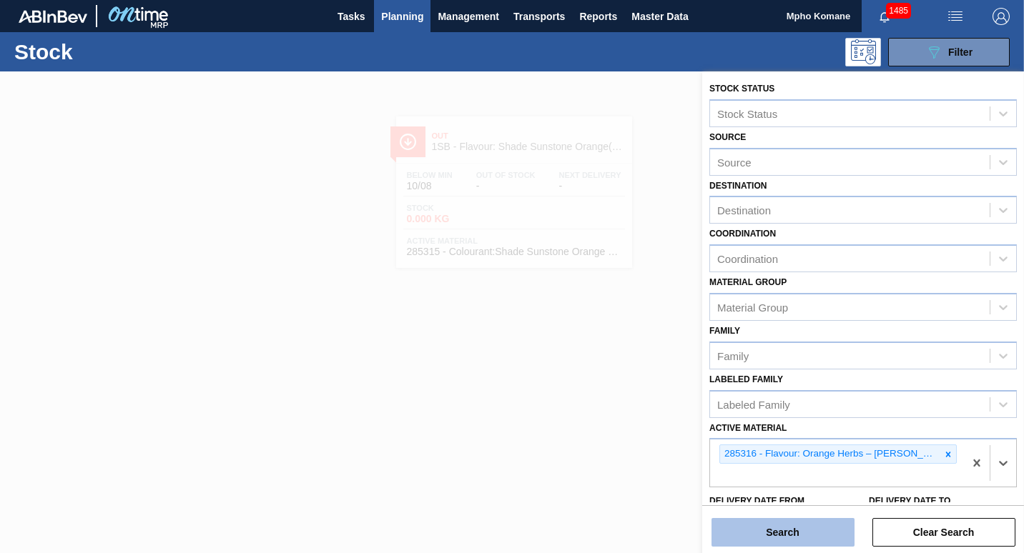
click at [798, 532] on button "Search" at bounding box center [782, 532] width 143 height 29
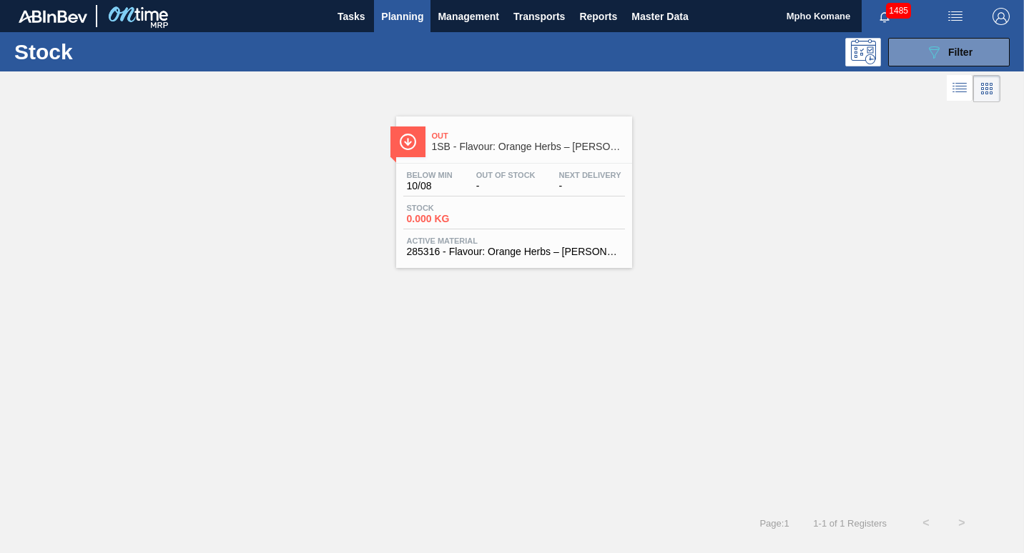
click at [510, 175] on span "Out Of Stock" at bounding box center [505, 175] width 59 height 9
click at [931, 58] on icon "089F7B8B-B2A5-4AFE-B5C0-19BA573D28AC" at bounding box center [933, 52] width 17 height 17
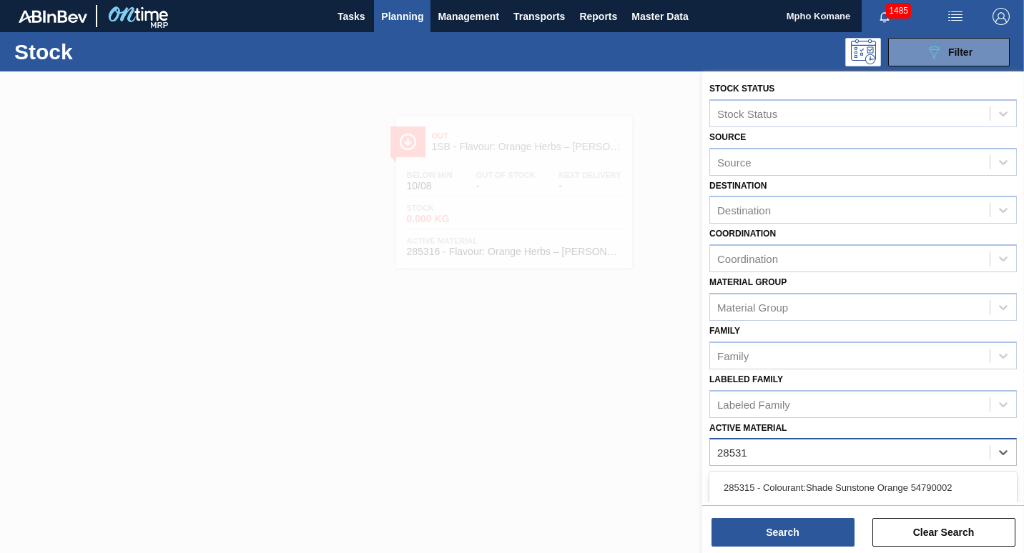
type Material "285319"
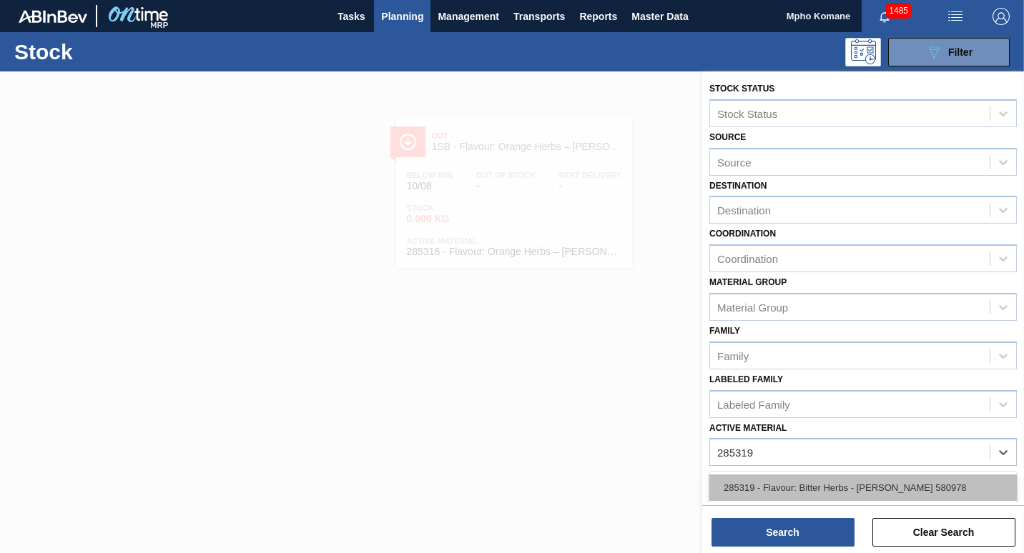
click at [889, 482] on div "285319 - Flavour: Bitter Herbs - [PERSON_NAME] 580978" at bounding box center [862, 488] width 307 height 26
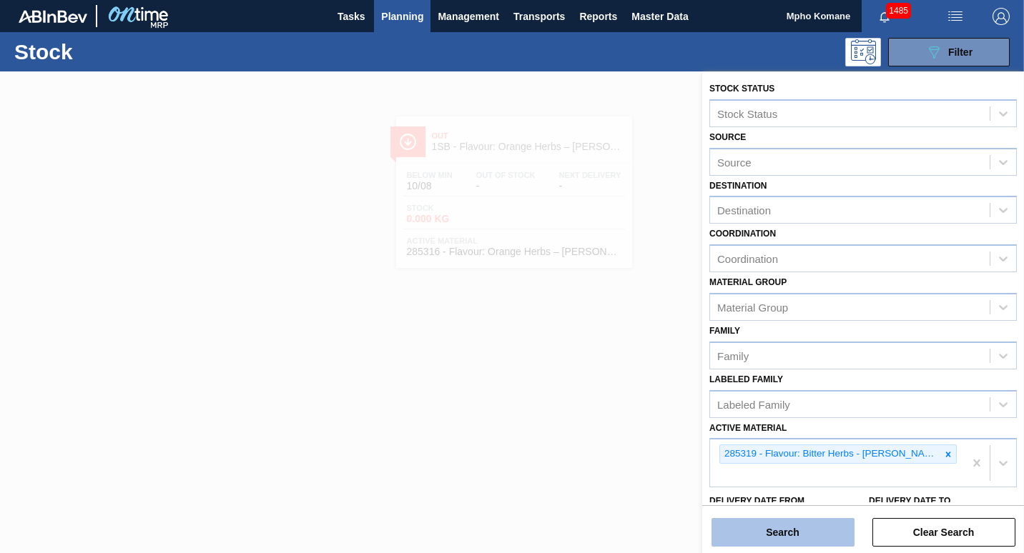
click at [793, 524] on button "Search" at bounding box center [782, 532] width 143 height 29
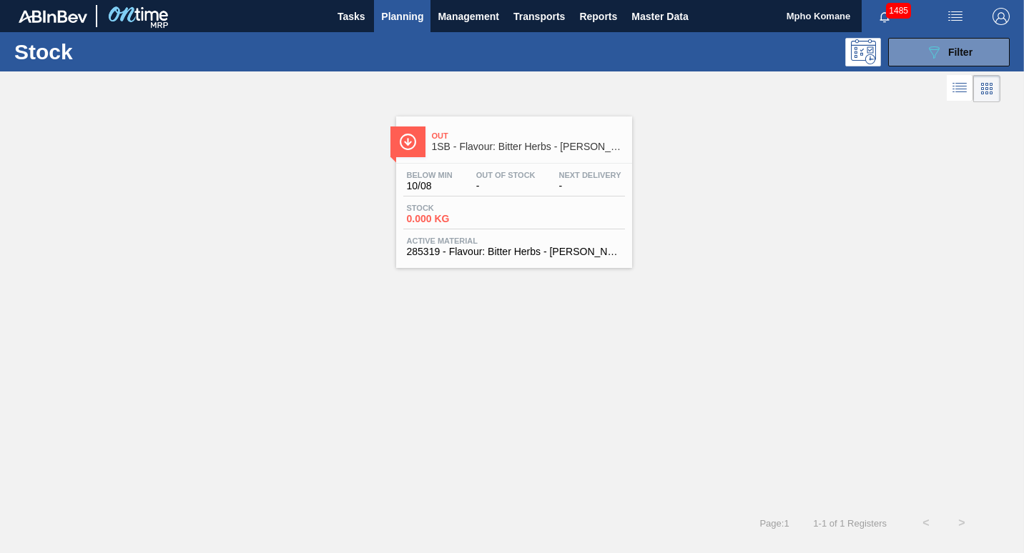
click at [507, 152] on span "1SB - Flavour: Bitter Herbs - [PERSON_NAME] 580978" at bounding box center [528, 147] width 193 height 11
click at [940, 50] on icon "089F7B8B-B2A5-4AFE-B5C0-19BA573D28AC" at bounding box center [933, 52] width 17 height 17
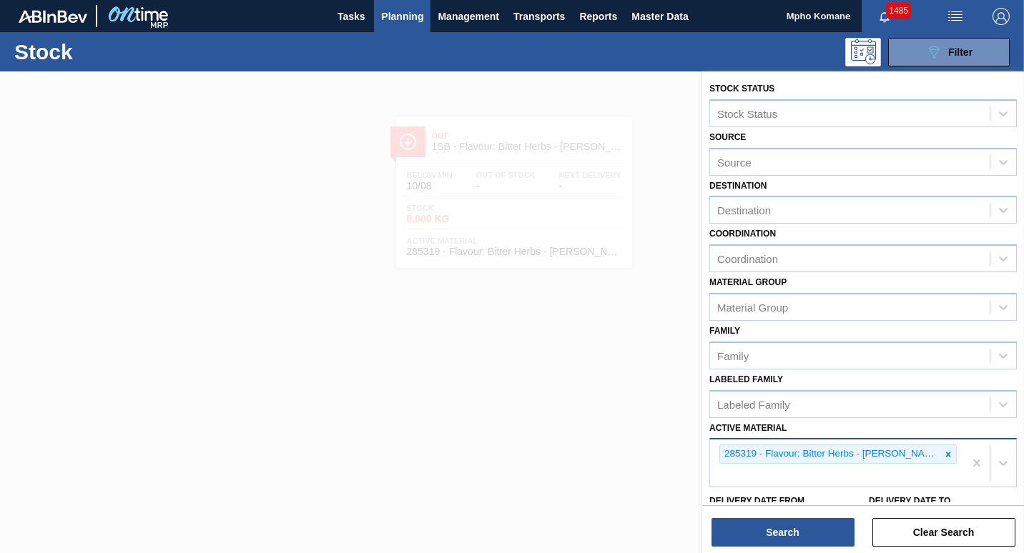
click at [954, 452] on div "285319 - Flavour: Bitter Herbs - [PERSON_NAME] 580978" at bounding box center [837, 463] width 254 height 47
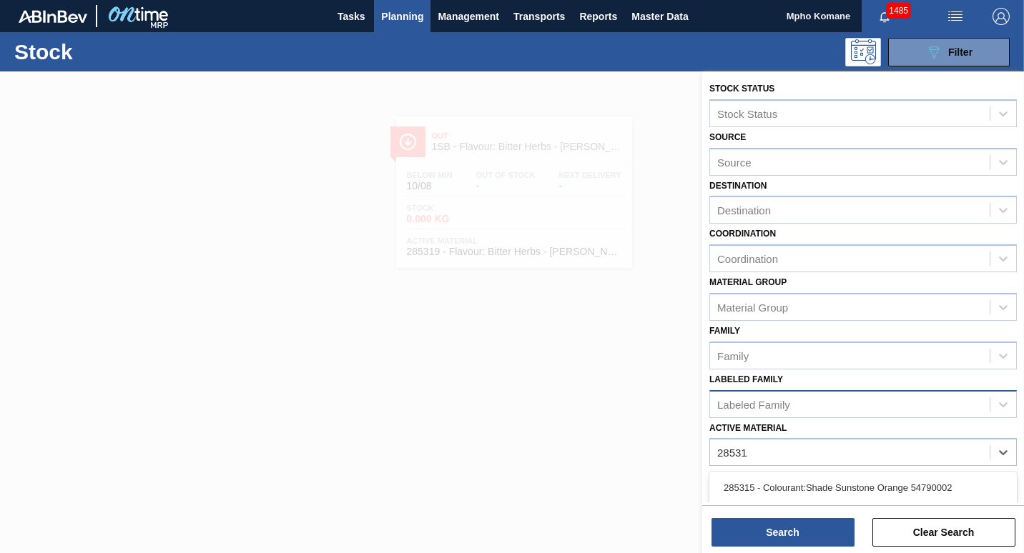
type Material "285315"
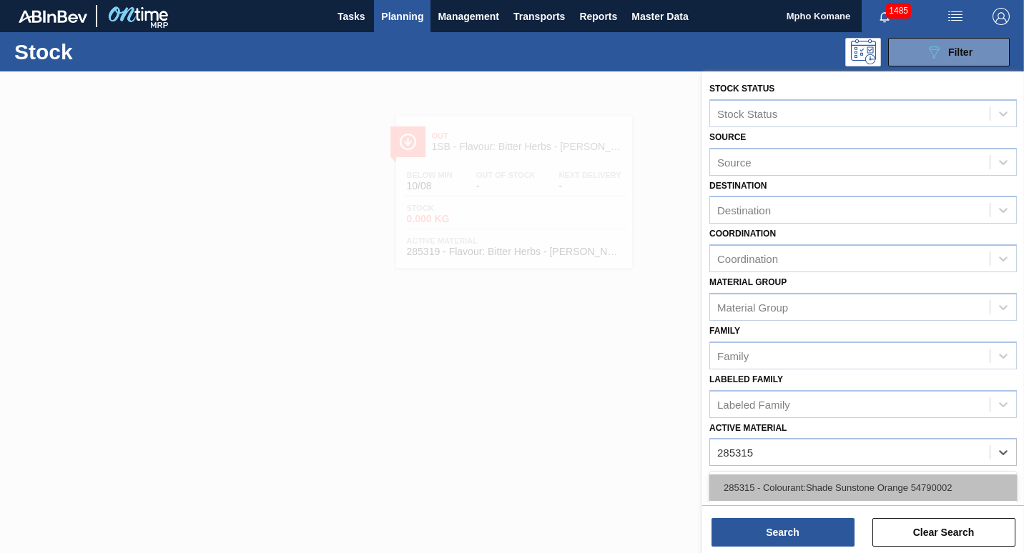
click at [808, 478] on div "285315 - Colourant:Shade Sunstone Orange 54790002" at bounding box center [862, 488] width 307 height 26
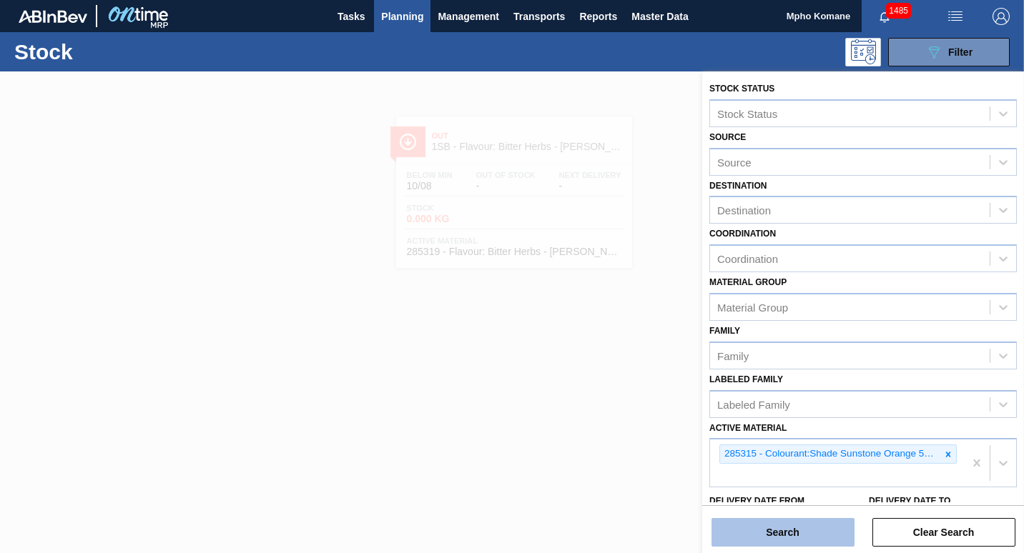
click at [758, 528] on button "Search" at bounding box center [782, 532] width 143 height 29
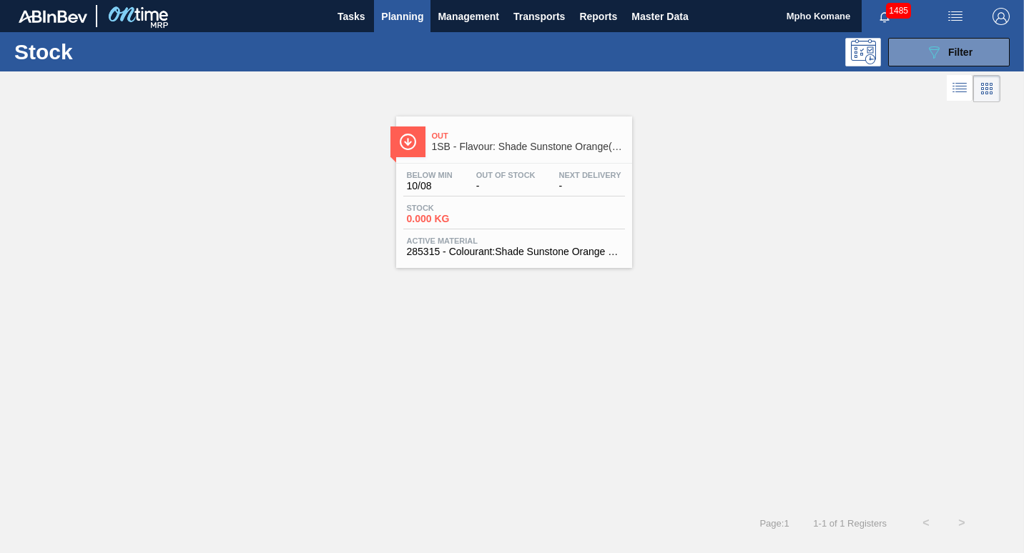
click at [450, 212] on span "Stock" at bounding box center [457, 208] width 100 height 9
click at [938, 41] on button "089F7B8B-B2A5-4AFE-B5C0-19BA573D28AC Filter" at bounding box center [949, 52] width 122 height 29
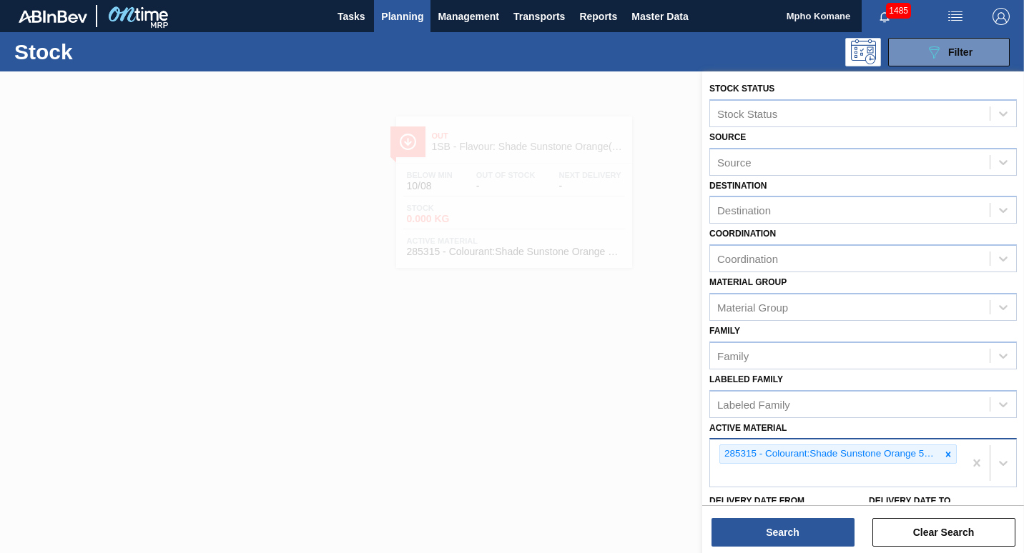
click at [956, 456] on div "285315 - Colourant:Shade Sunstone Orange 54790002" at bounding box center [837, 463] width 254 height 47
click at [960, 459] on div "285315 - Colourant:Shade Sunstone Orange 54790002" at bounding box center [837, 463] width 254 height 47
click at [959, 455] on div "285315 - Colourant:Shade Sunstone Orange 54790002" at bounding box center [837, 463] width 254 height 47
click at [953, 455] on div at bounding box center [948, 454] width 16 height 18
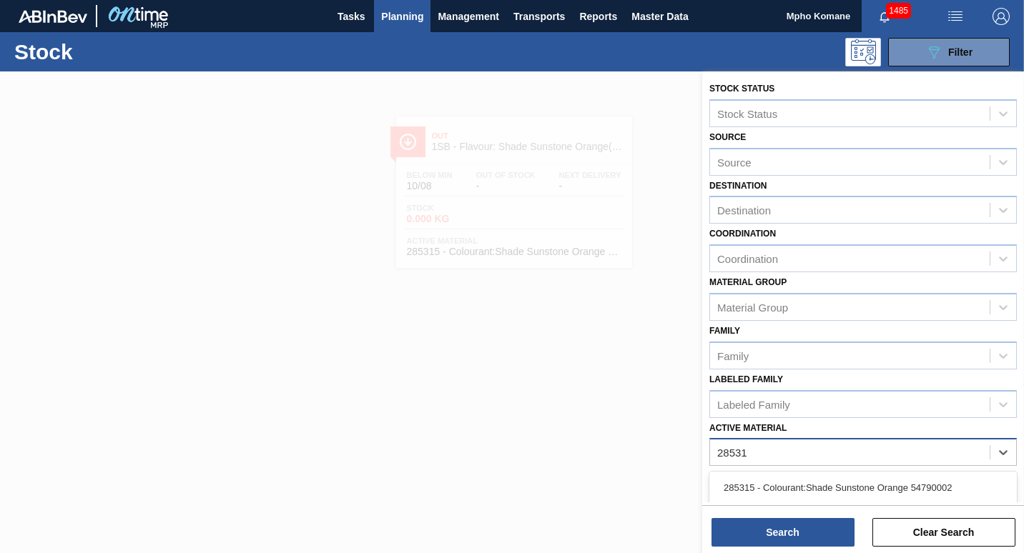
type Material "285316"
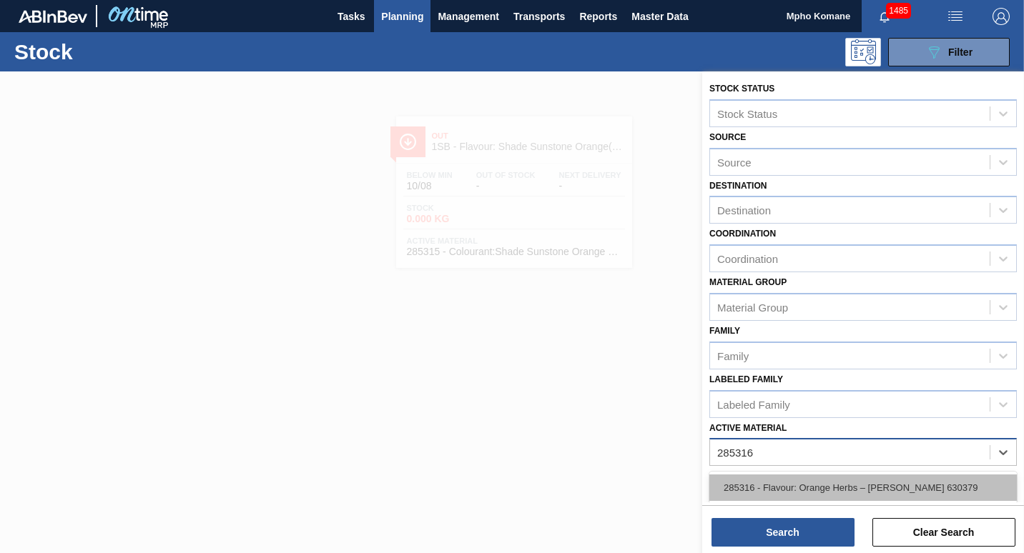
click at [826, 482] on div "285316 - Flavour: Orange Herbs – [PERSON_NAME] 630379" at bounding box center [862, 488] width 307 height 26
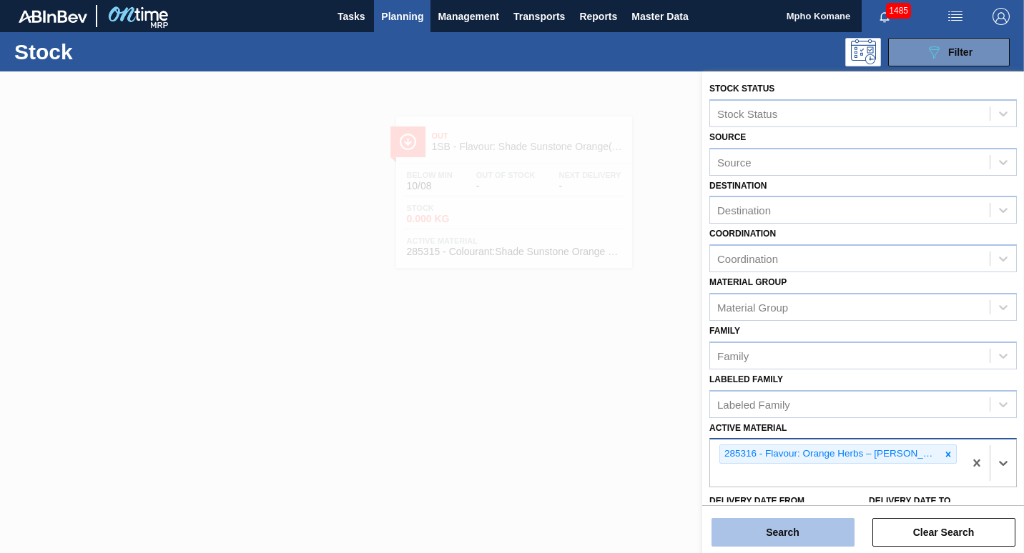
click at [793, 521] on button "Search" at bounding box center [782, 532] width 143 height 29
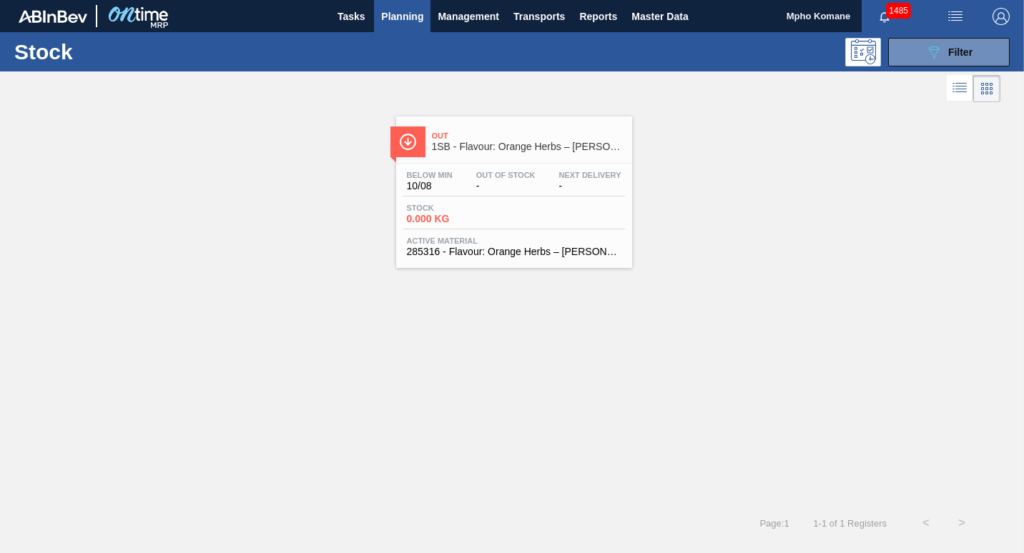
click at [482, 207] on span "Stock" at bounding box center [457, 208] width 100 height 9
click at [955, 57] on span "Filter" at bounding box center [960, 51] width 24 height 11
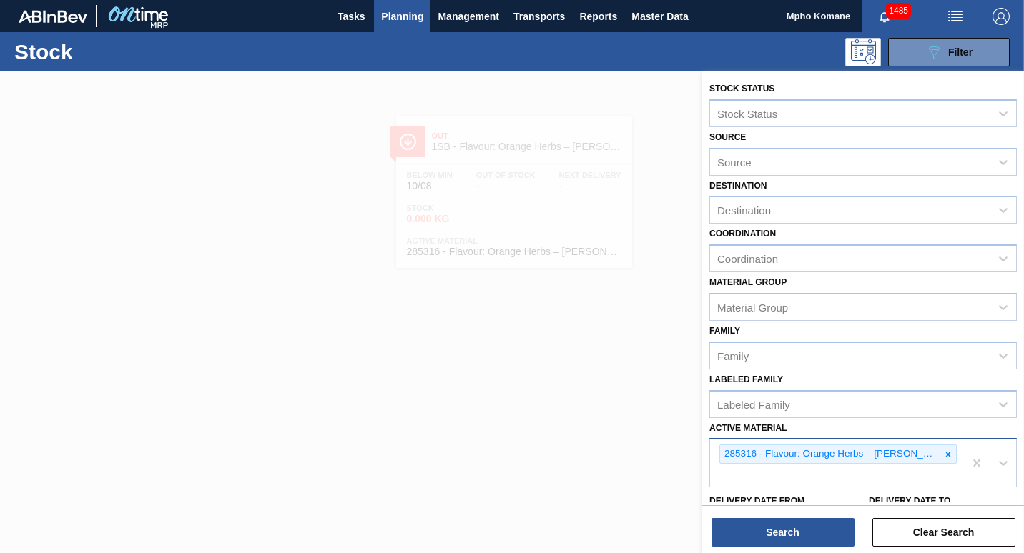
click at [957, 459] on div "285316 - Flavour: Orange Herbs – [PERSON_NAME] 630379" at bounding box center [837, 463] width 254 height 47
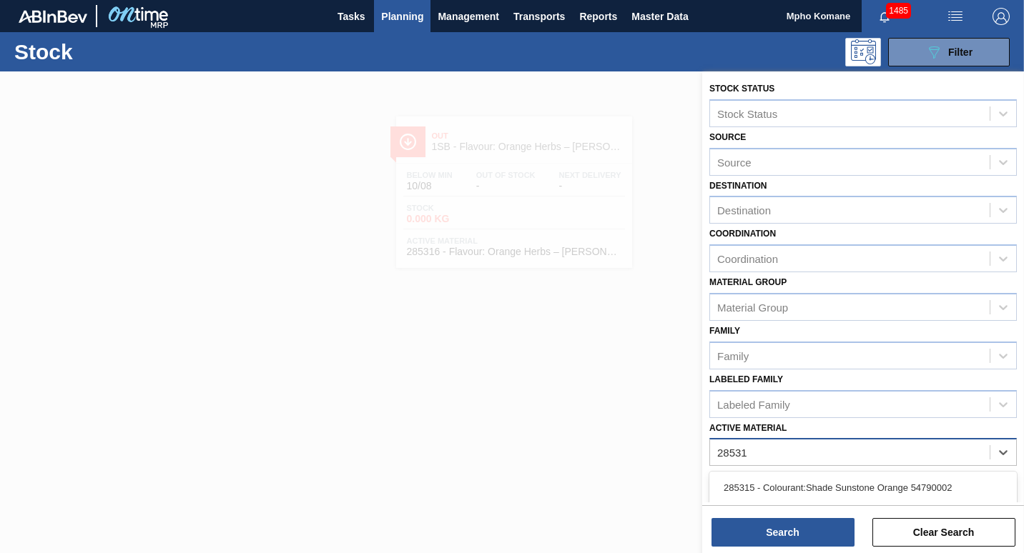
type Material "285318"
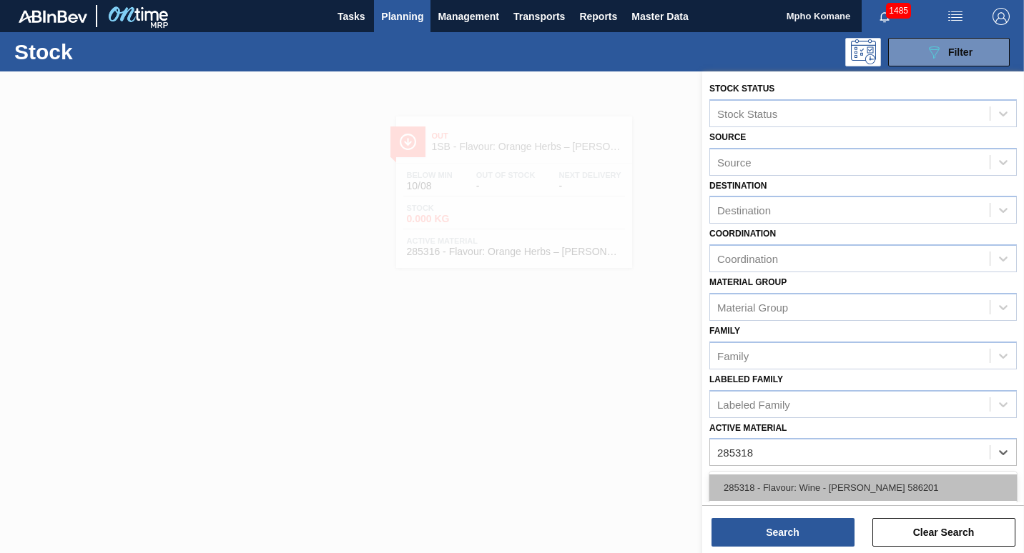
click at [848, 488] on div "285318 - Flavour: Wine - [PERSON_NAME] 586201" at bounding box center [862, 488] width 307 height 26
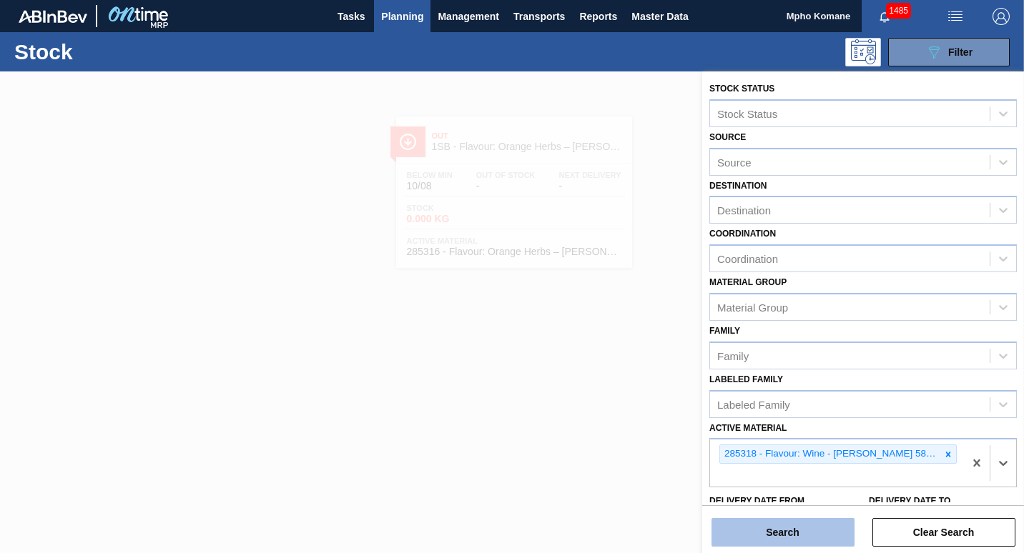
click at [797, 530] on button "Search" at bounding box center [782, 532] width 143 height 29
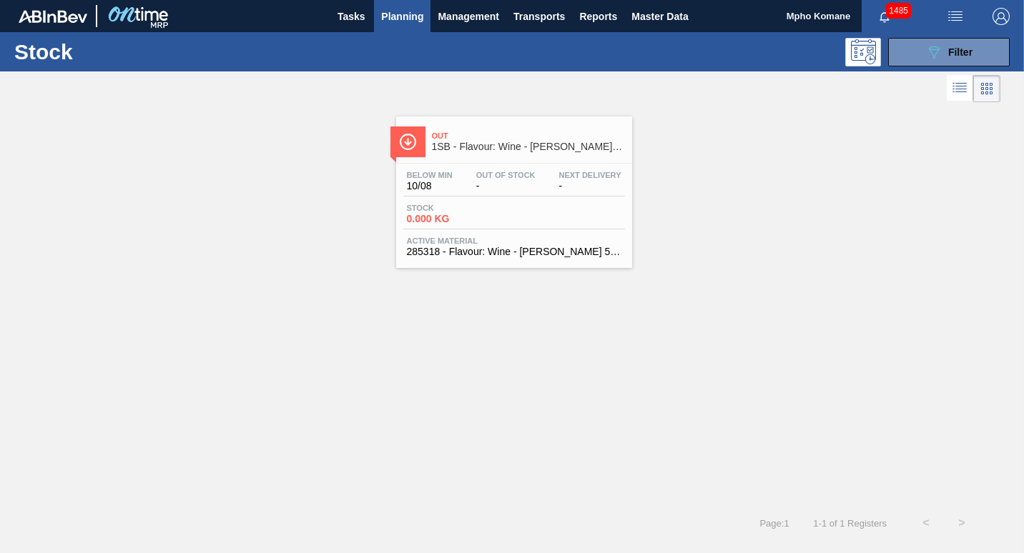
click at [474, 215] on span "0.000 KG" at bounding box center [457, 219] width 100 height 11
click at [967, 63] on button "089F7B8B-B2A5-4AFE-B5C0-19BA573D28AC Filter" at bounding box center [949, 52] width 122 height 29
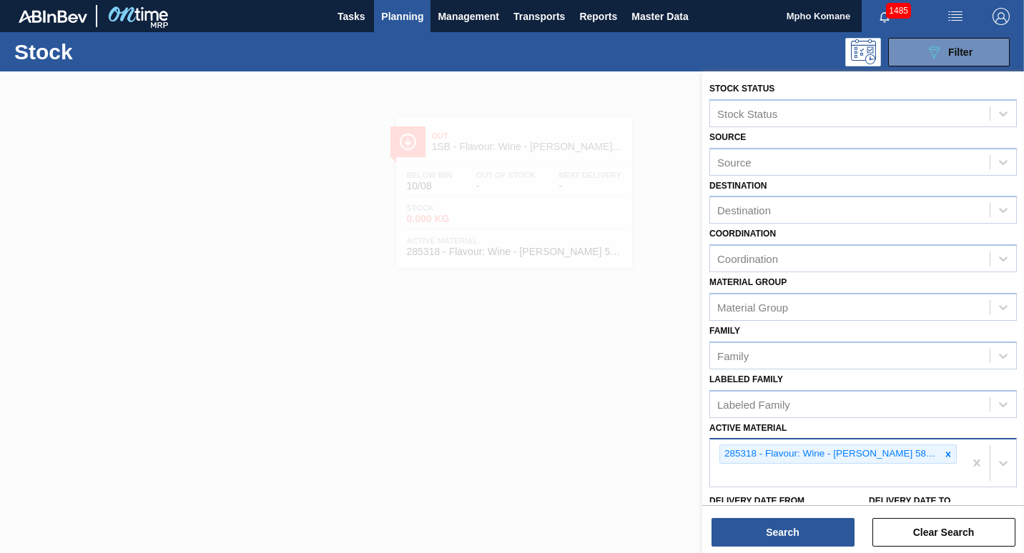
click at [938, 455] on div "285318 - Flavour: Wine - [PERSON_NAME] 586201" at bounding box center [837, 463] width 254 height 47
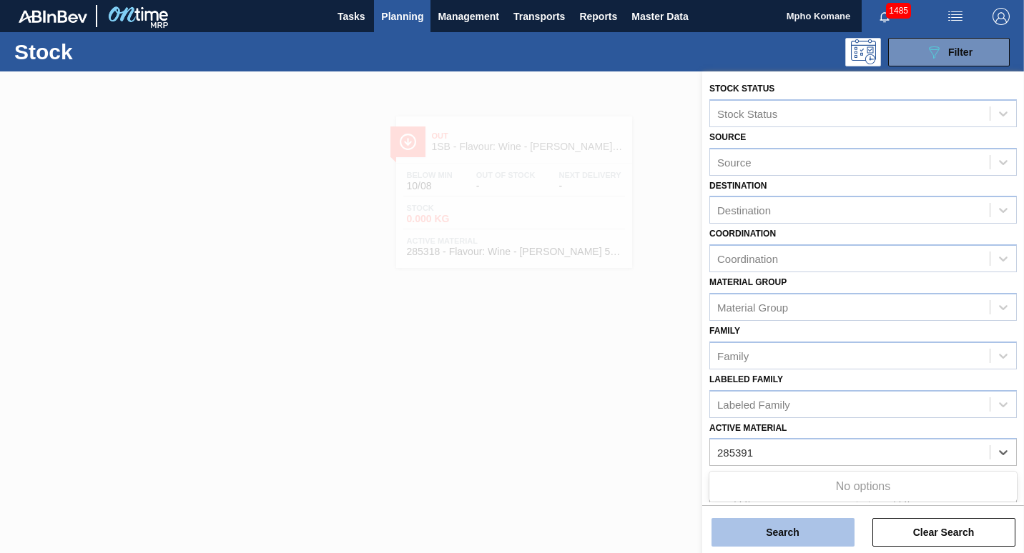
type Material "285391"
click at [777, 537] on button "Search" at bounding box center [782, 532] width 143 height 29
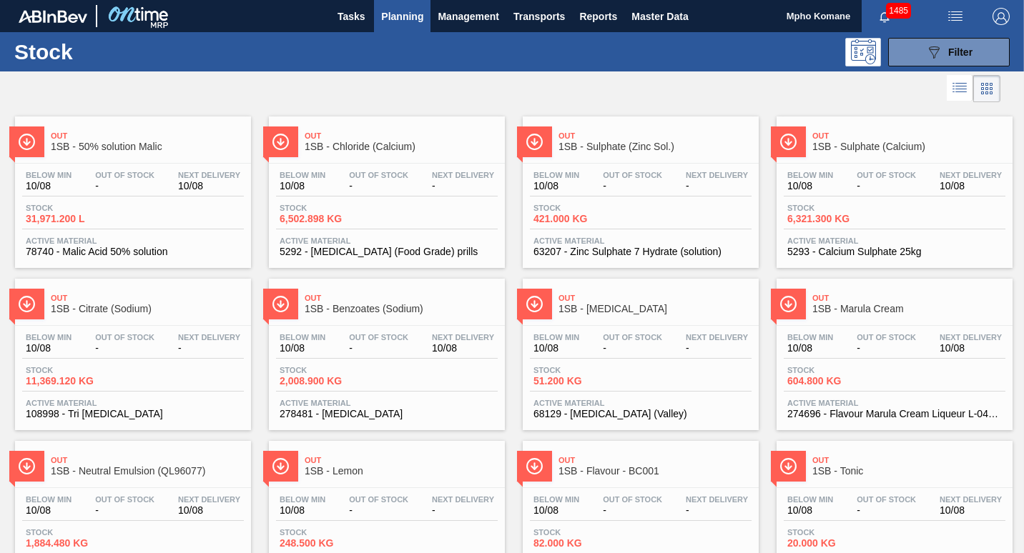
click at [394, 18] on span "Planning" at bounding box center [402, 16] width 42 height 17
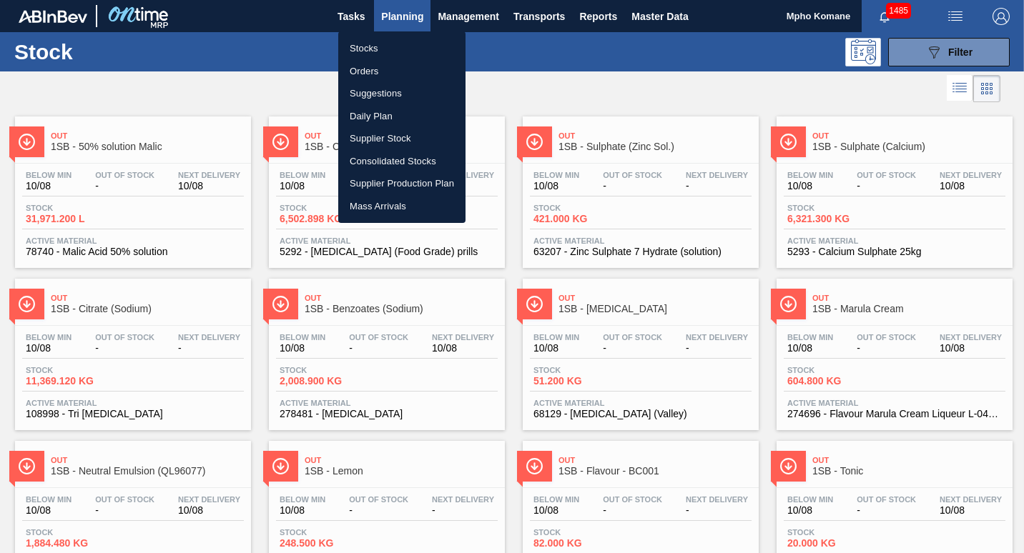
click at [365, 49] on li "Stocks" at bounding box center [401, 48] width 127 height 23
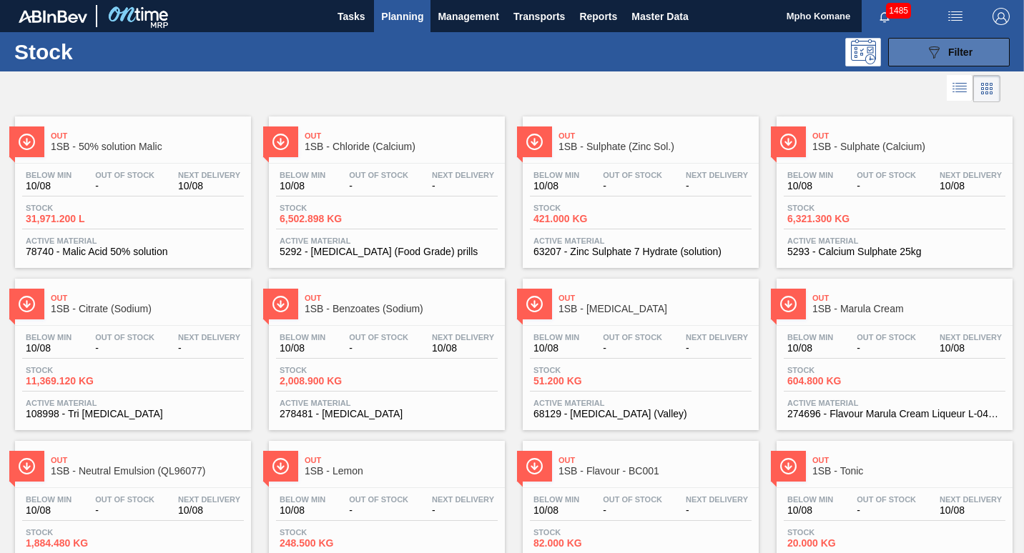
click at [944, 44] on div "089F7B8B-B2A5-4AFE-B5C0-19BA573D28AC Filter" at bounding box center [948, 52] width 47 height 17
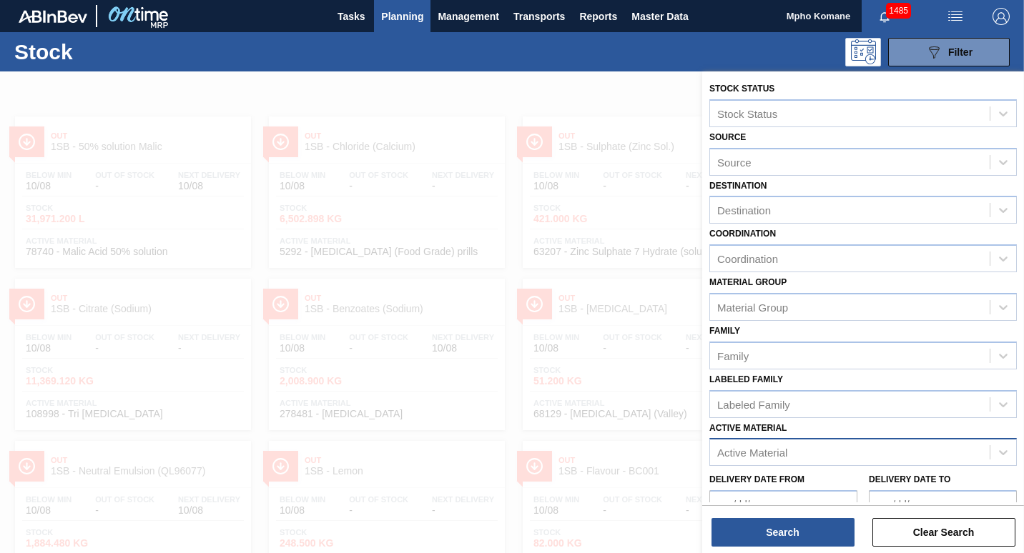
click at [789, 455] on div "Active Material" at bounding box center [849, 452] width 279 height 21
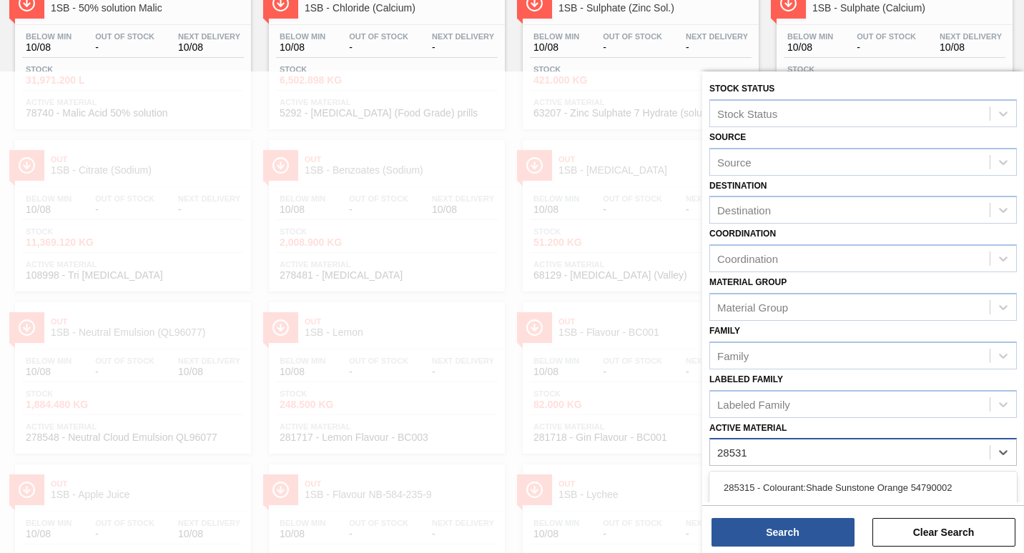
type Material "285319"
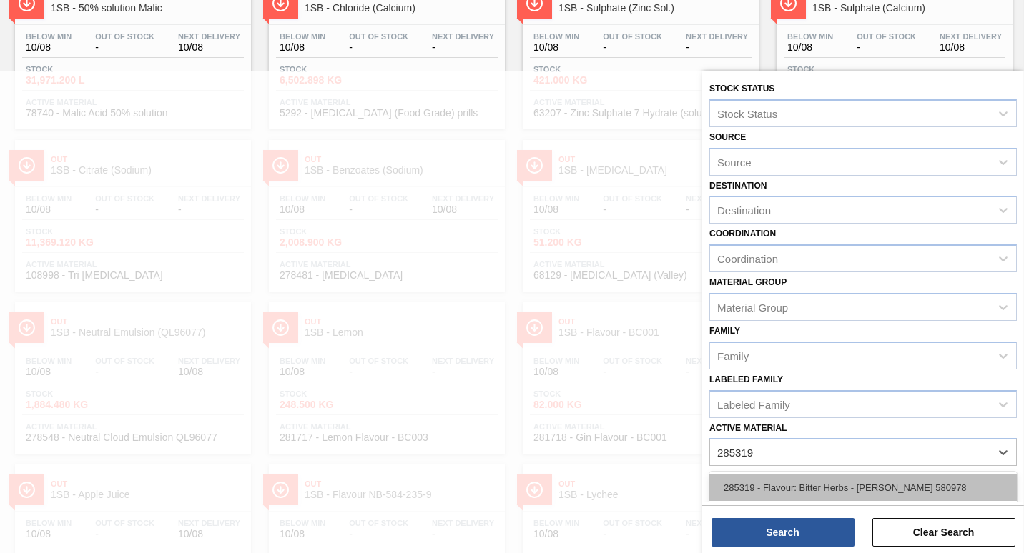
click at [791, 482] on div "285319 - Flavour: Bitter Herbs - [PERSON_NAME] 580978" at bounding box center [862, 488] width 307 height 26
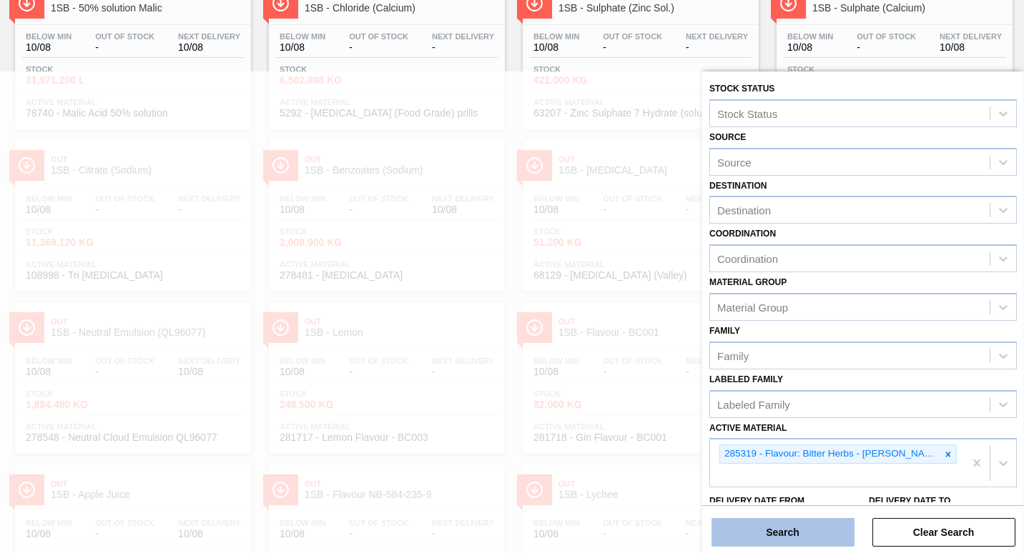
click at [787, 527] on button "Search" at bounding box center [782, 532] width 143 height 29
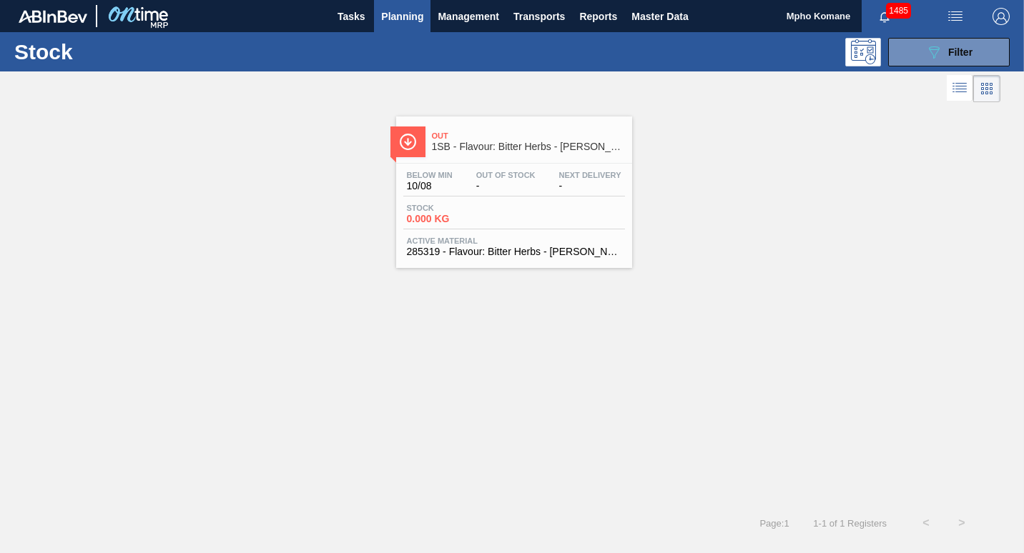
click at [531, 191] on span "-" at bounding box center [505, 186] width 59 height 11
click at [943, 40] on button "089F7B8B-B2A5-4AFE-B5C0-19BA573D28AC Filter" at bounding box center [949, 52] width 122 height 29
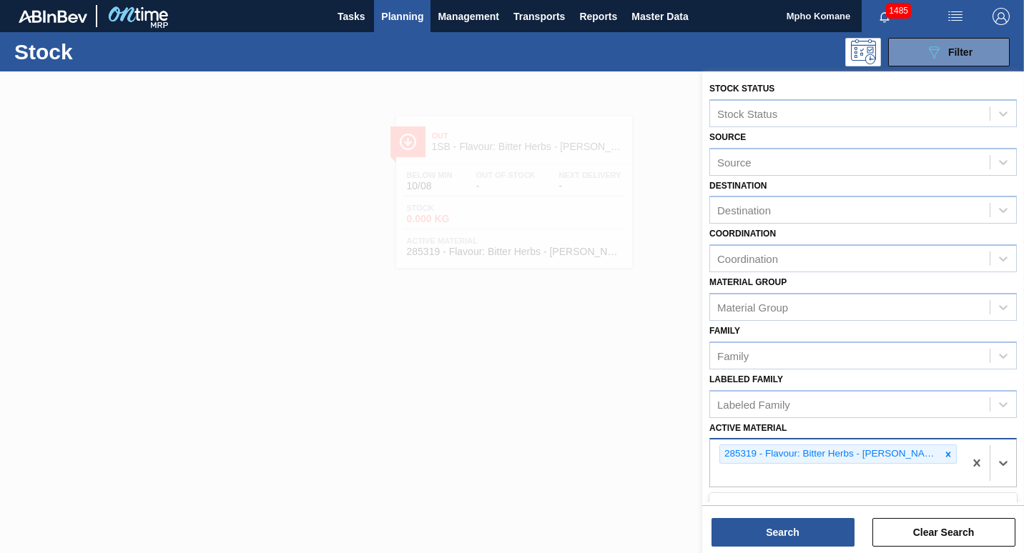
click at [959, 452] on div "285319 - Flavour: Bitter Herbs - [PERSON_NAME] 580978" at bounding box center [837, 463] width 254 height 47
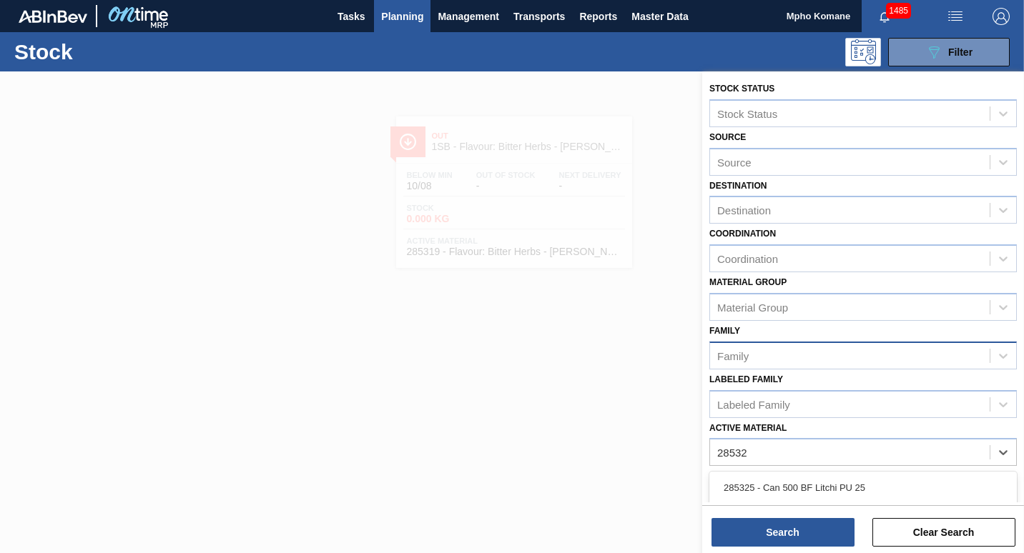
type Material "285320"
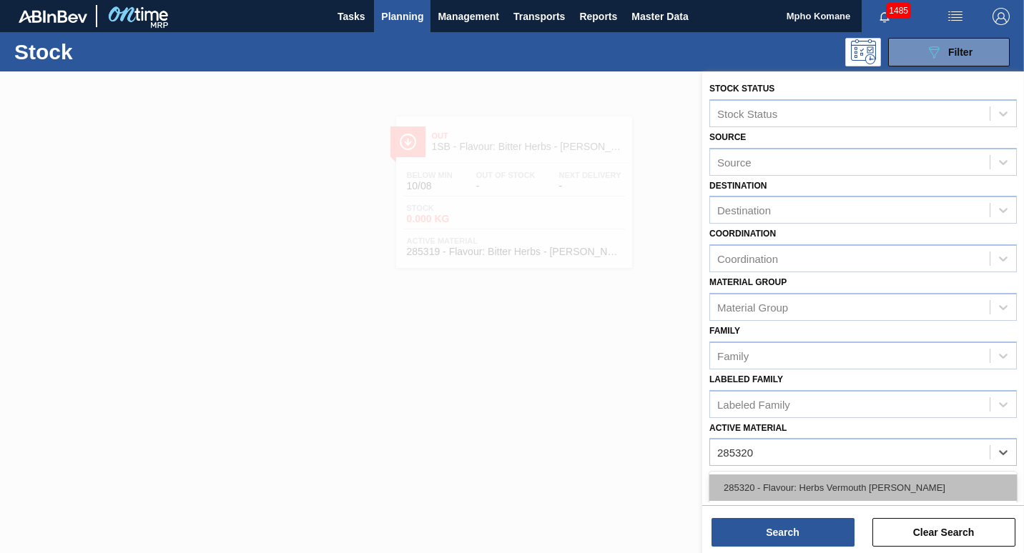
click at [837, 485] on div "285320 - Flavour: Herbs Vermouth [PERSON_NAME]" at bounding box center [862, 488] width 307 height 26
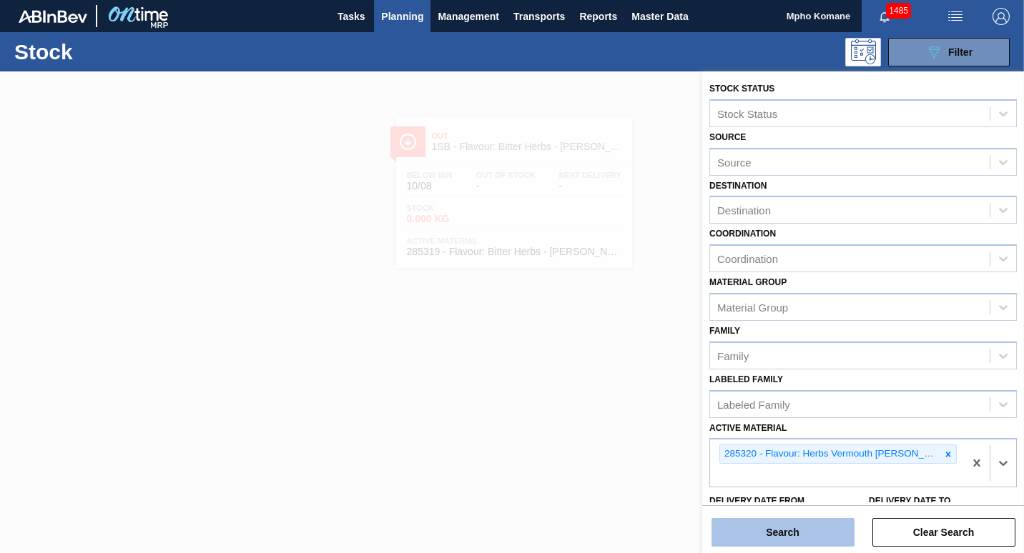
click at [761, 536] on button "Search" at bounding box center [782, 532] width 143 height 29
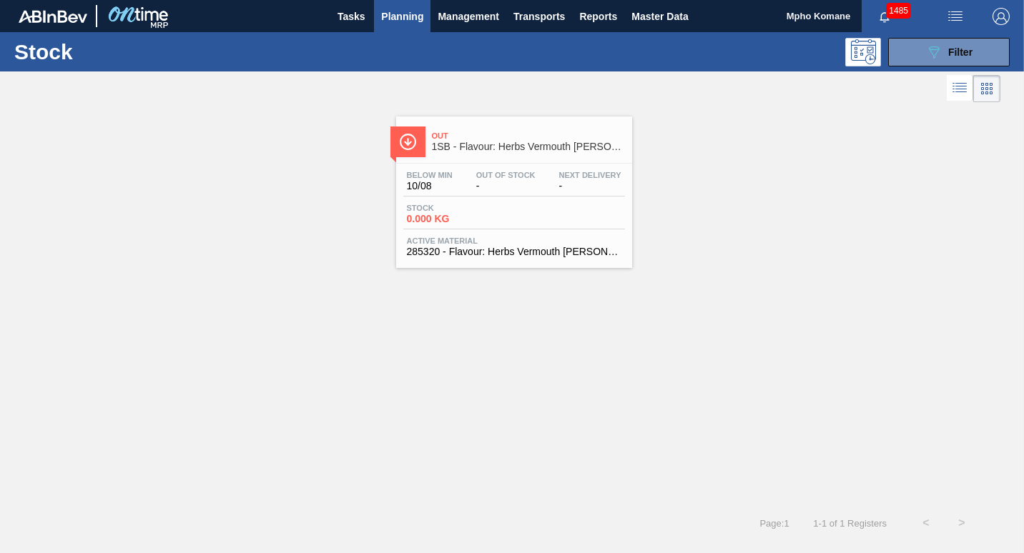
click at [521, 214] on div "Stock 0.000 KG" at bounding box center [514, 217] width 222 height 26
click at [400, 17] on span "Planning" at bounding box center [402, 16] width 42 height 17
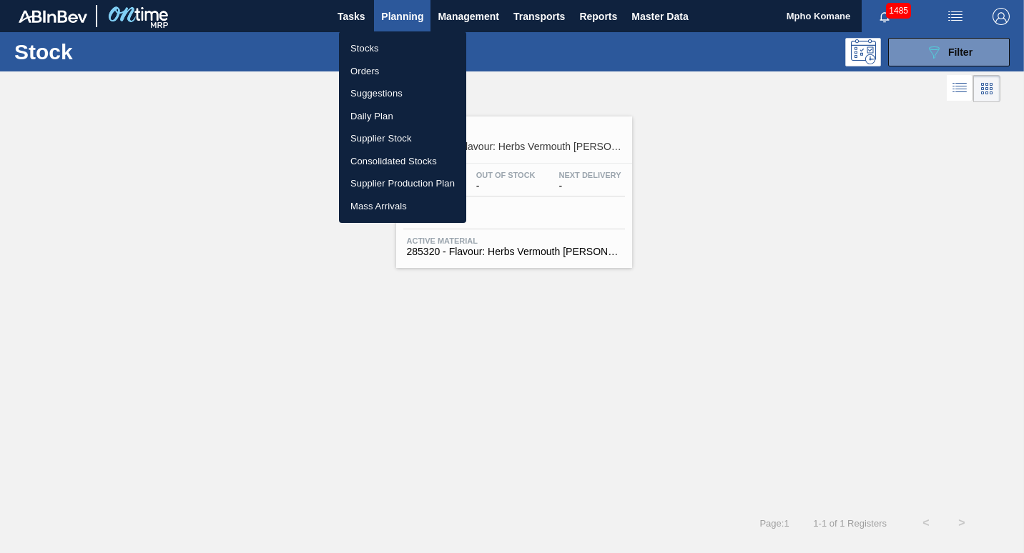
click at [360, 51] on li "Stocks" at bounding box center [402, 48] width 127 height 23
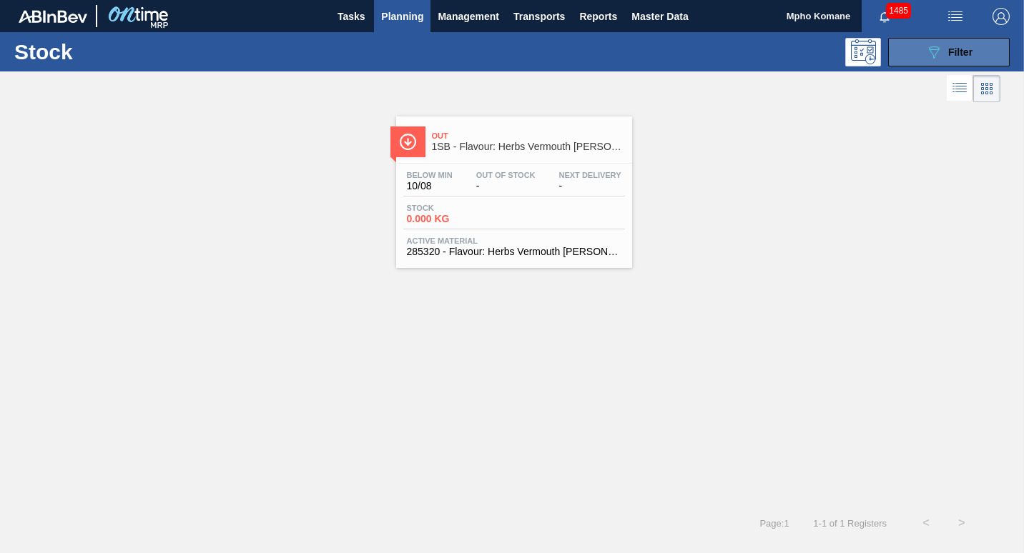
click at [943, 51] on div "089F7B8B-B2A5-4AFE-B5C0-19BA573D28AC Filter" at bounding box center [948, 52] width 47 height 17
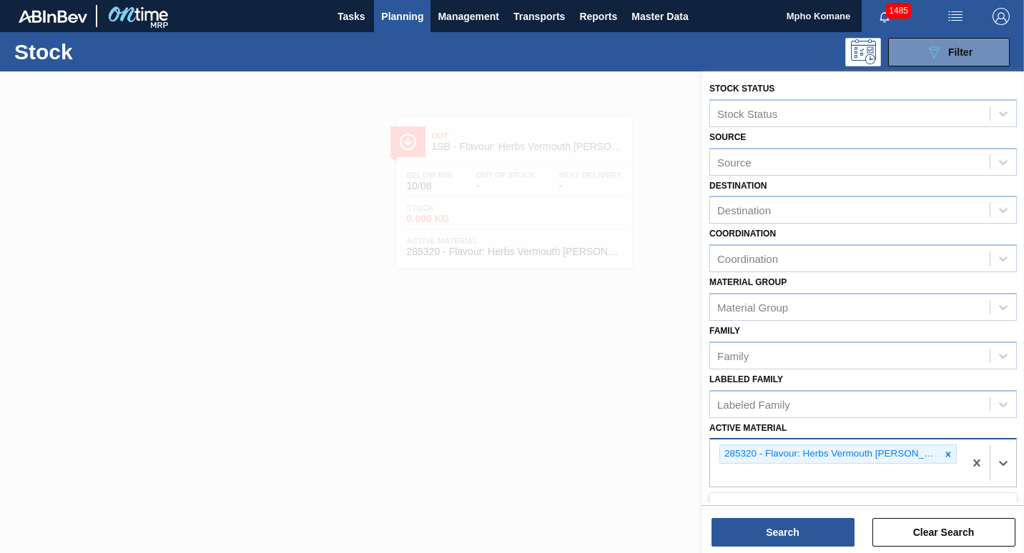
click at [957, 455] on div "285320 - Flavour: Herbs Vermouth [PERSON_NAME]" at bounding box center [837, 463] width 254 height 47
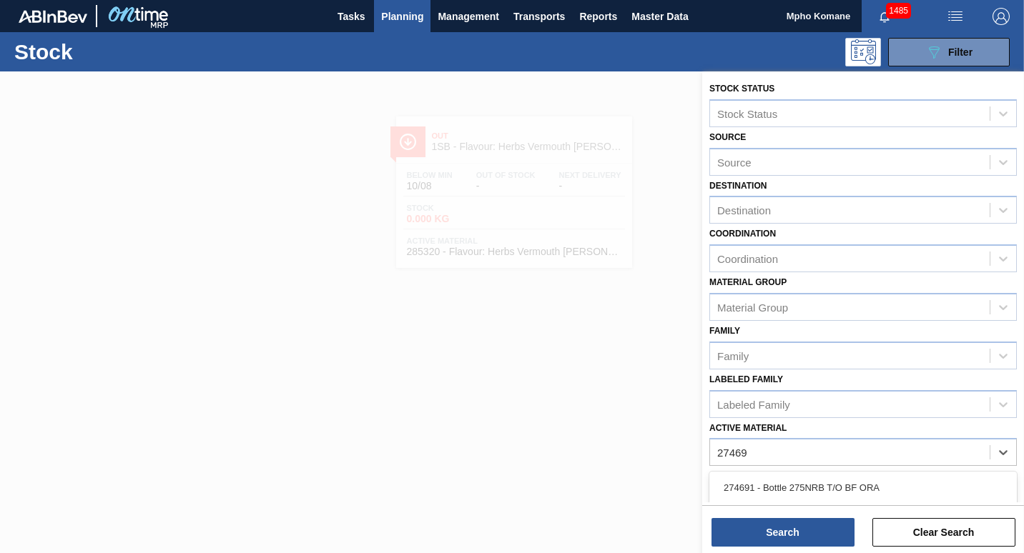
type Material "274696"
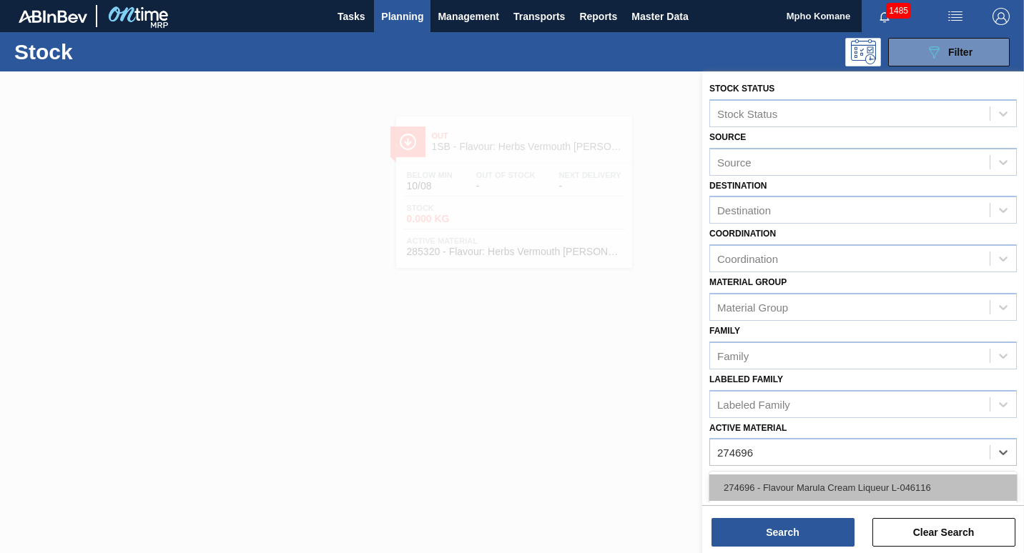
click at [865, 482] on div "274696 - Flavour Marula Cream Liqueur L-046116" at bounding box center [862, 488] width 307 height 26
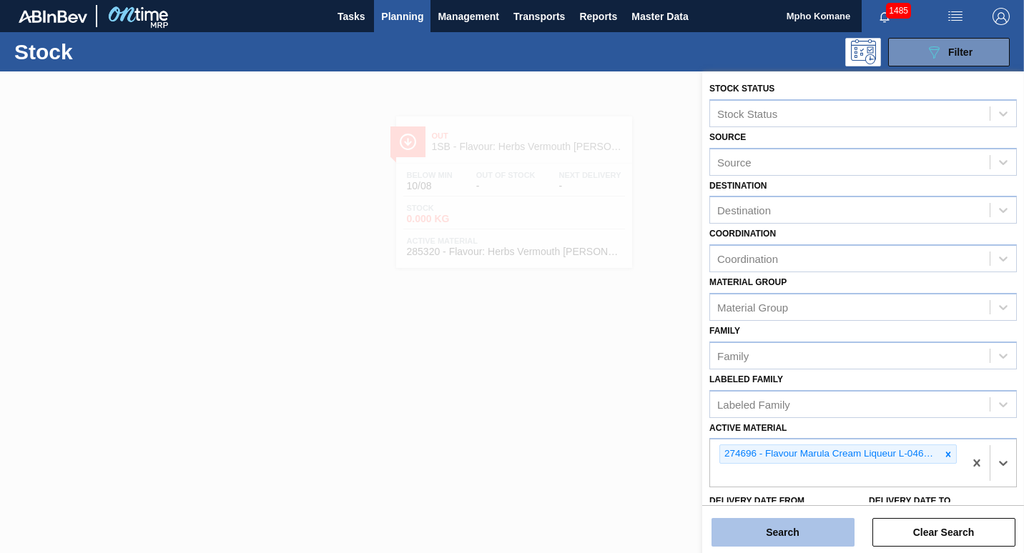
click at [782, 523] on button "Search" at bounding box center [782, 532] width 143 height 29
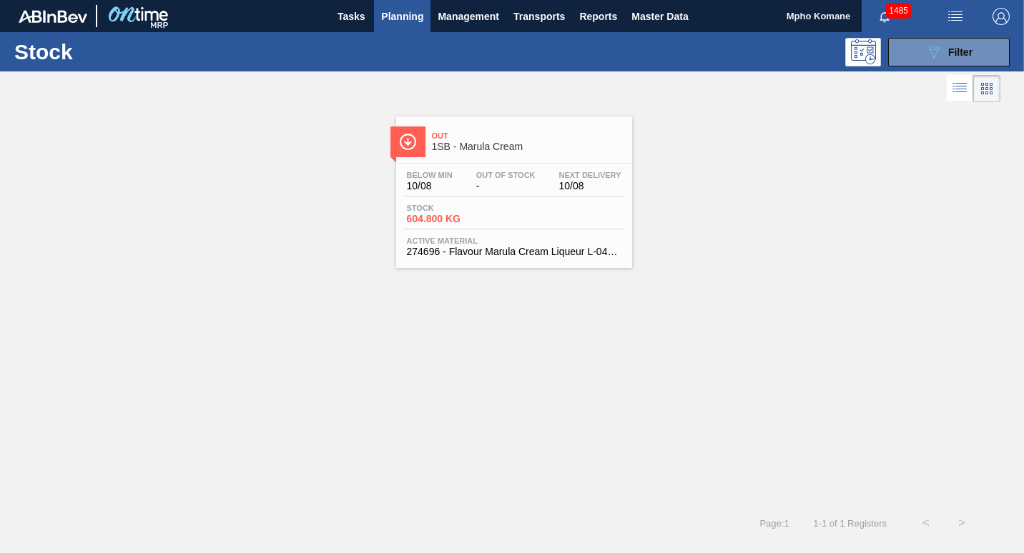
click at [478, 204] on span "Stock" at bounding box center [457, 208] width 100 height 9
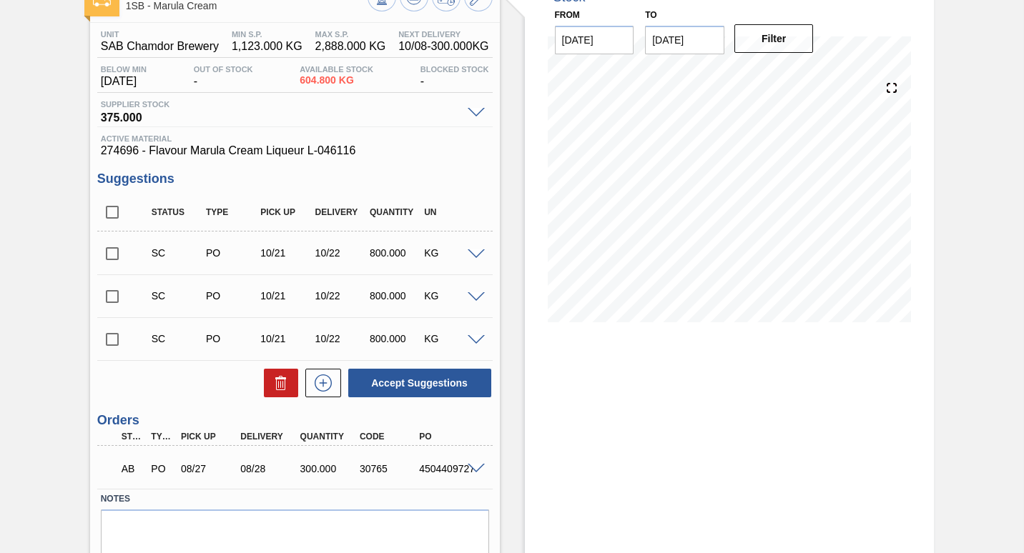
scroll to position [71, 0]
